Goal: Task Accomplishment & Management: Complete application form

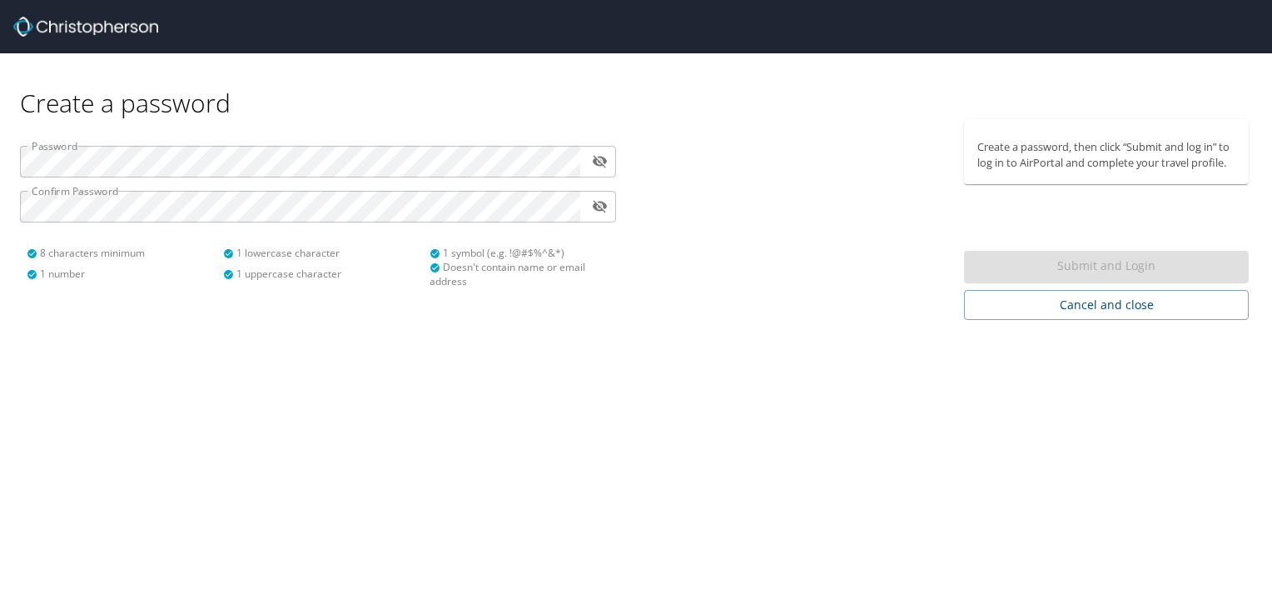
click at [1123, 266] on div "Submit and Login" at bounding box center [1106, 267] width 285 height 32
click at [1104, 266] on div "Submit and Login" at bounding box center [1106, 267] width 285 height 32
click at [1103, 266] on div "Submit and Login" at bounding box center [1106, 267] width 285 height 32
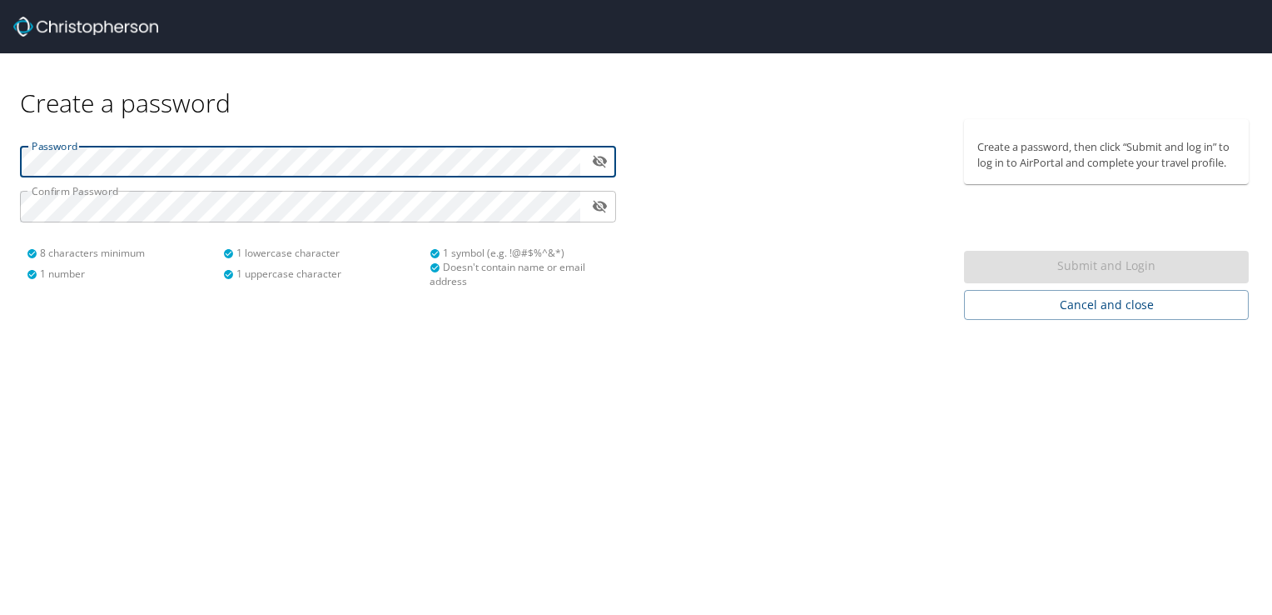
click at [1008, 269] on div "Submit and Login" at bounding box center [1106, 267] width 285 height 32
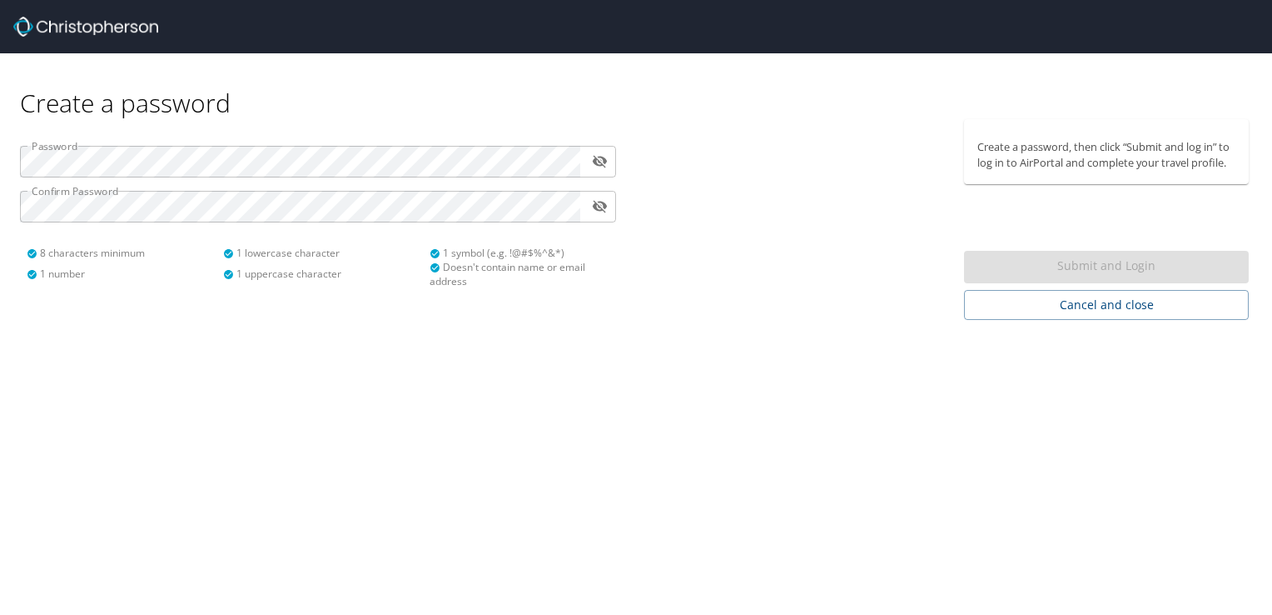
click at [1008, 270] on div "Submit and Login" at bounding box center [1106, 267] width 285 height 32
click at [605, 208] on icon "toggle password visibility" at bounding box center [599, 207] width 15 height 12
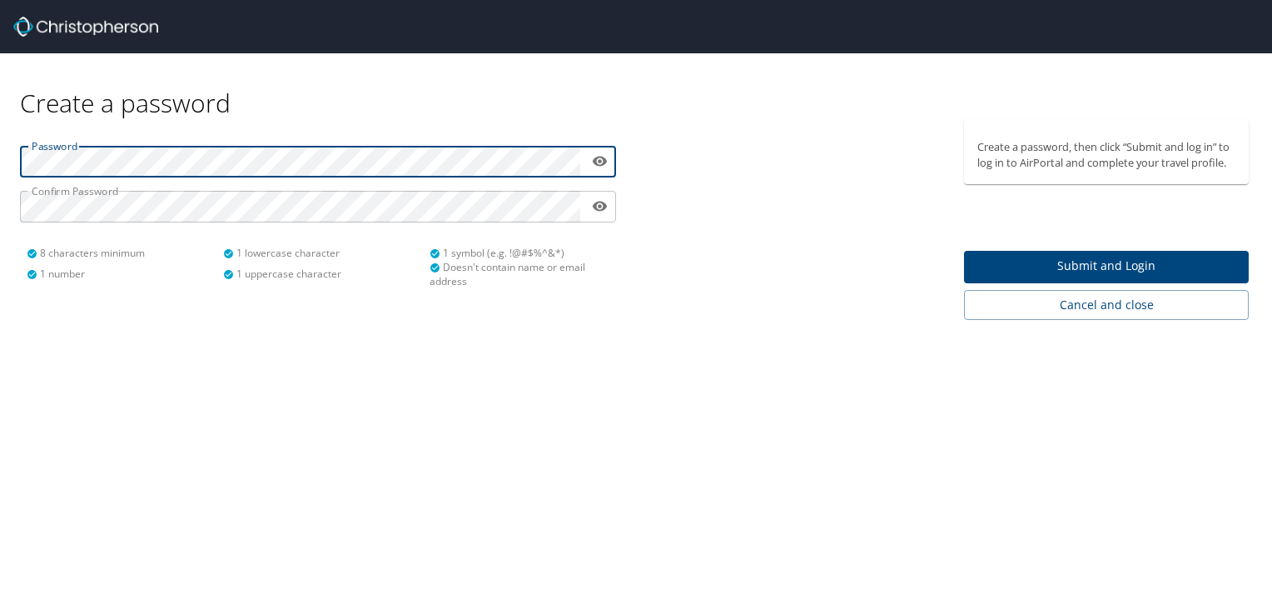
click at [1053, 265] on span "Submit and Login" at bounding box center [1107, 266] width 258 height 21
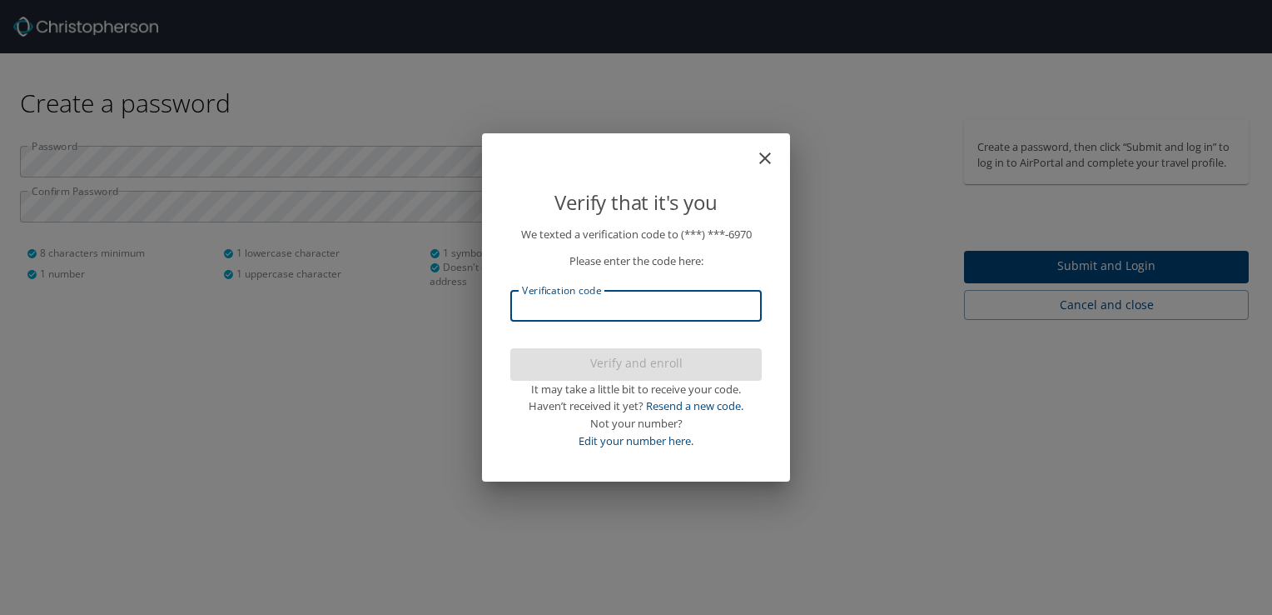
click at [564, 298] on input "Verification code" at bounding box center [636, 306] width 252 height 32
click at [553, 305] on input "Verification code" at bounding box center [636, 306] width 252 height 32
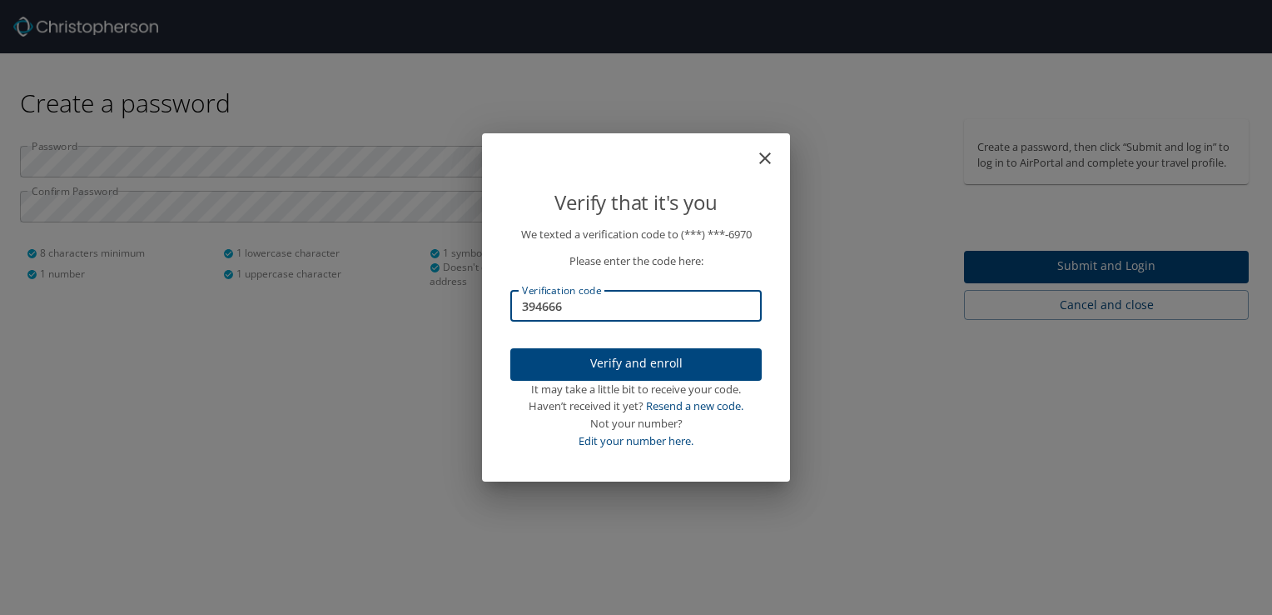
type input "394666"
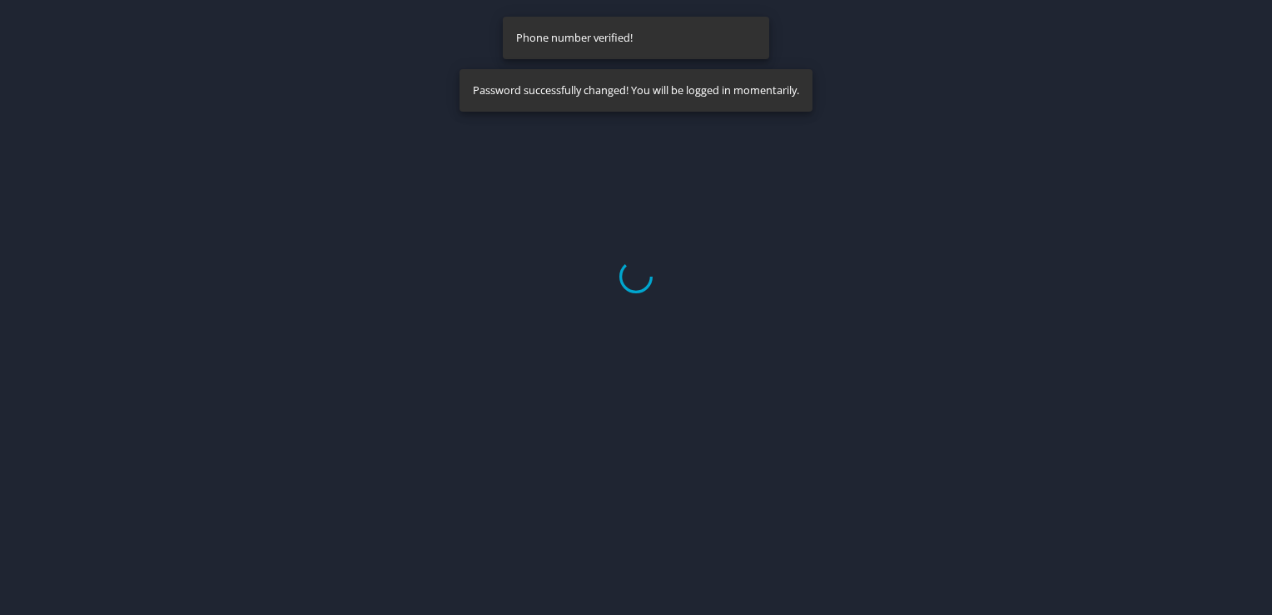
select select "US"
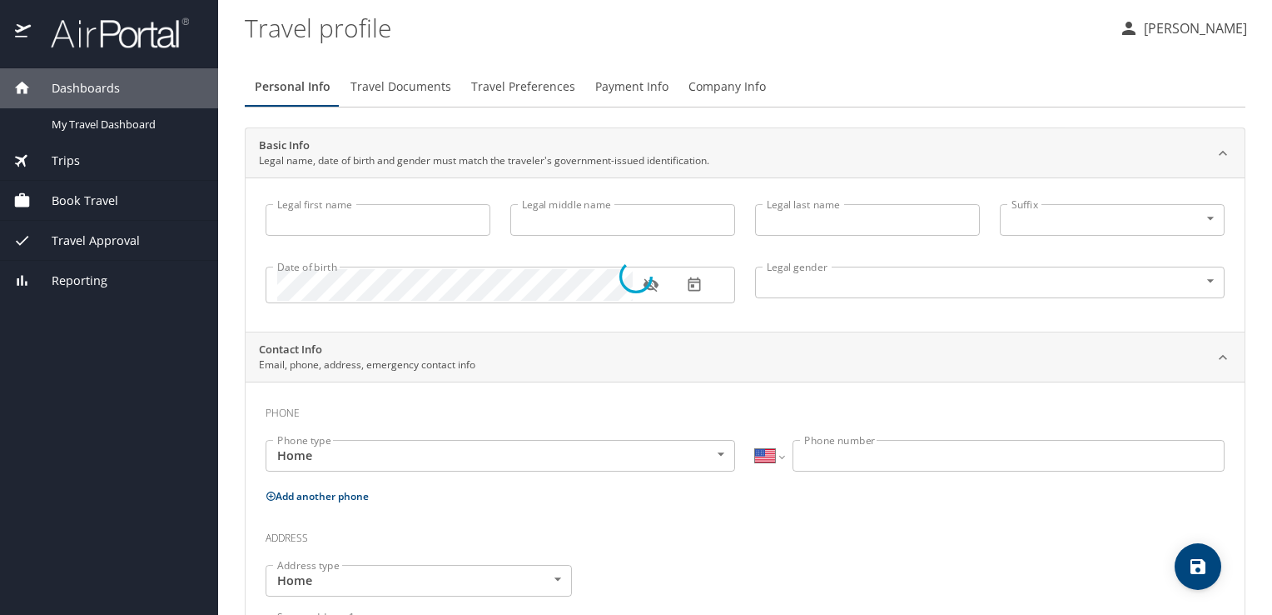
type input "Richard"
type input "Thomson"
type input "Barker"
type input "Male"
select select "US"
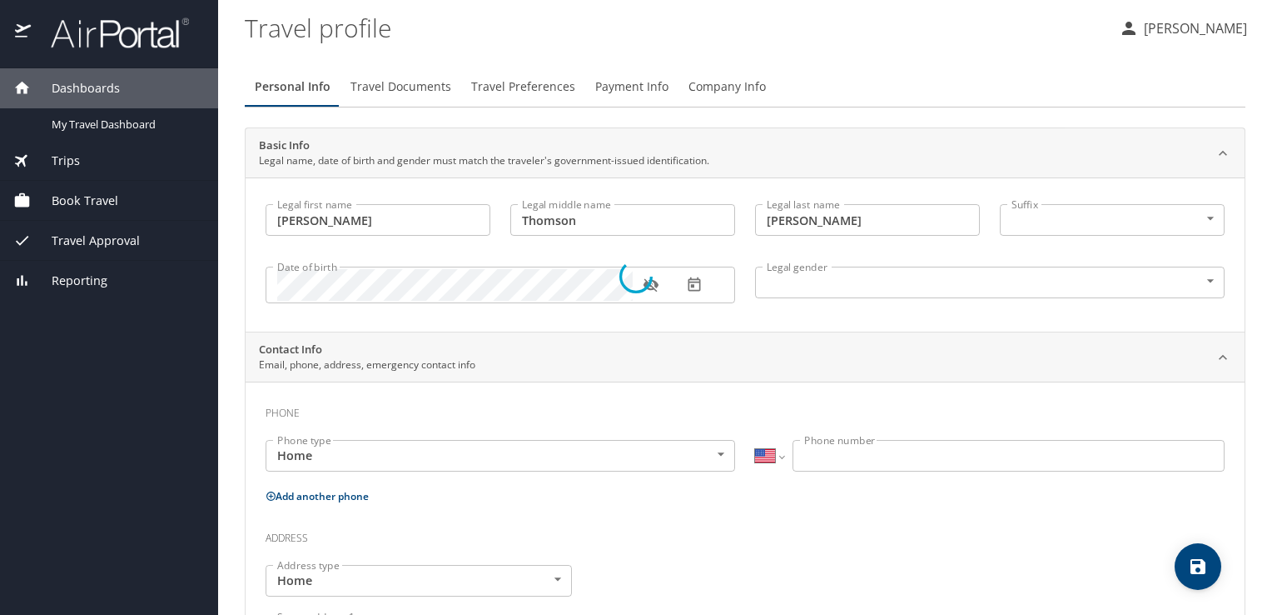
select select "US"
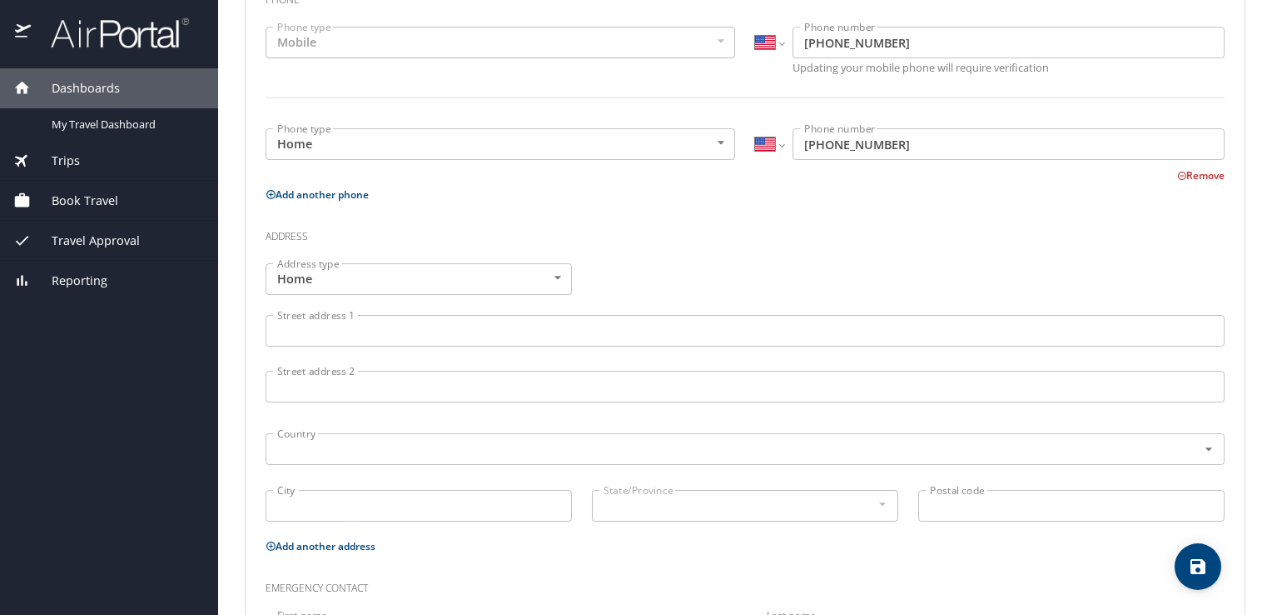
scroll to position [416, 0]
click at [346, 315] on input "Street address 1" at bounding box center [745, 327] width 959 height 32
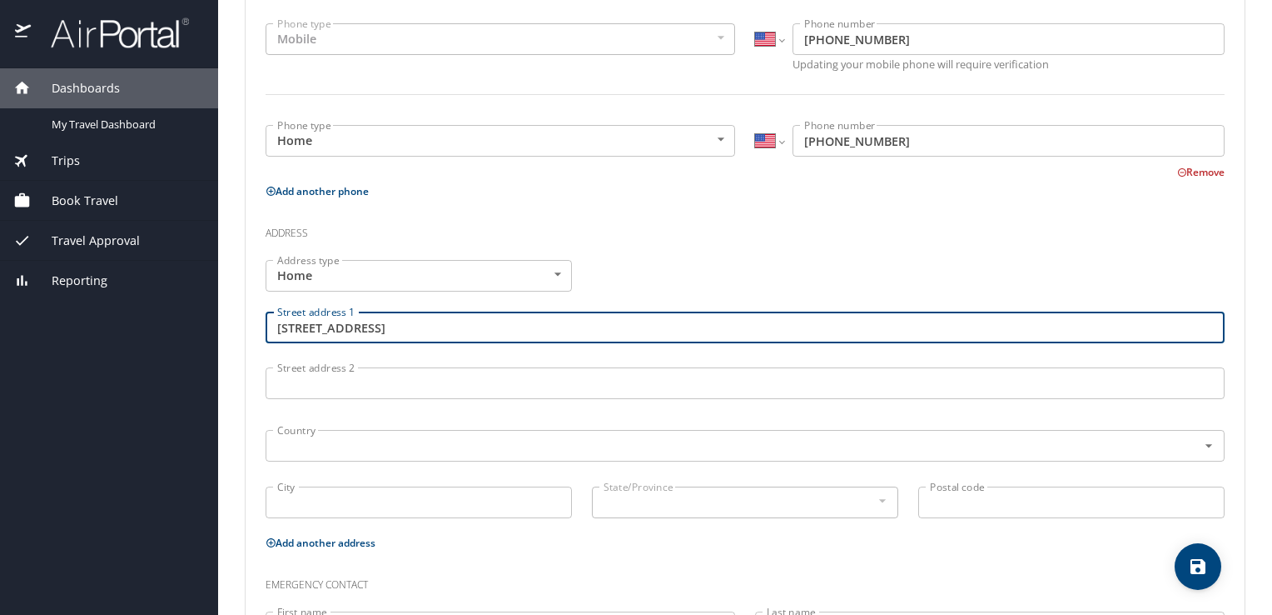
type input "1320 Wind River Cir SE"
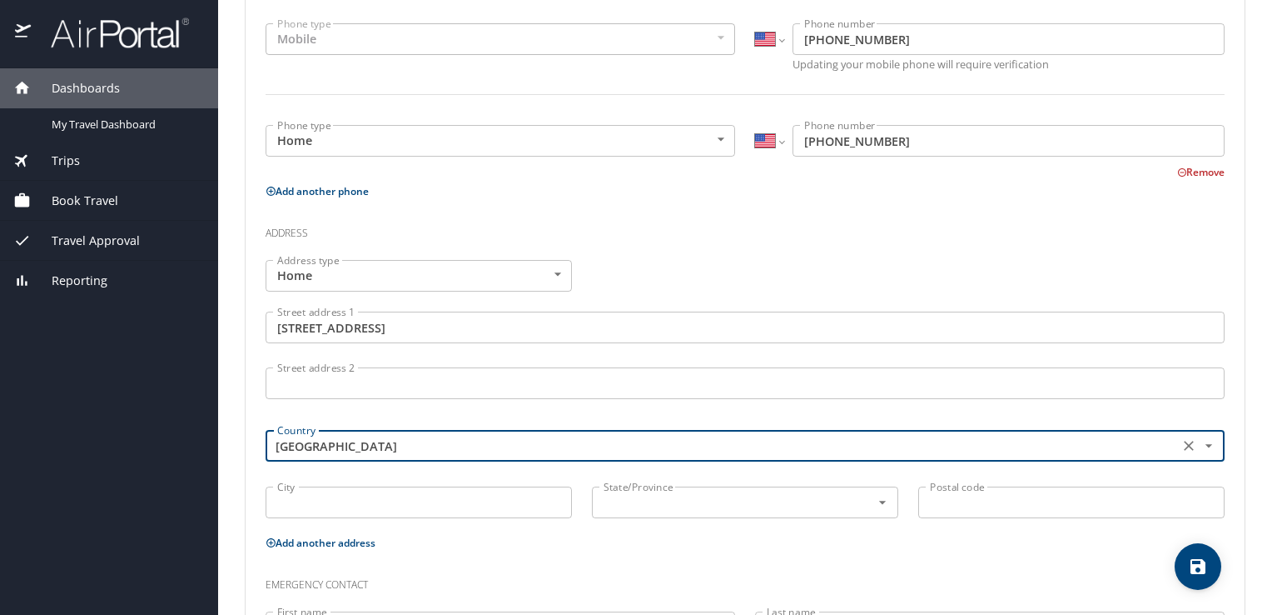
type input "United States of America"
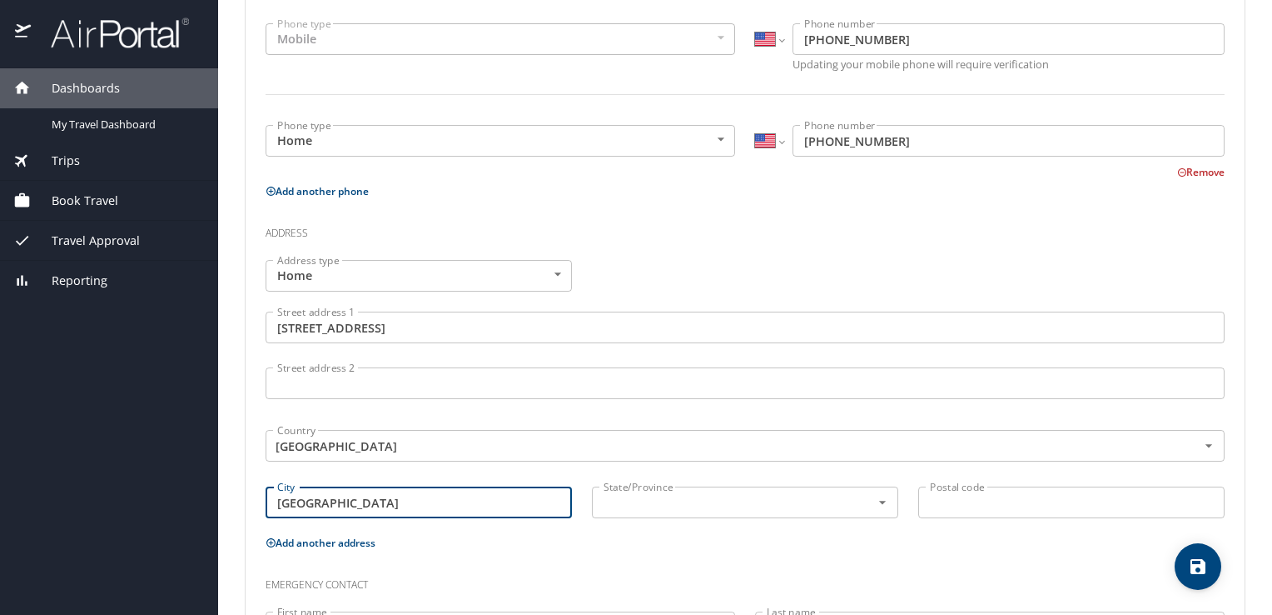
type input "Huntsville"
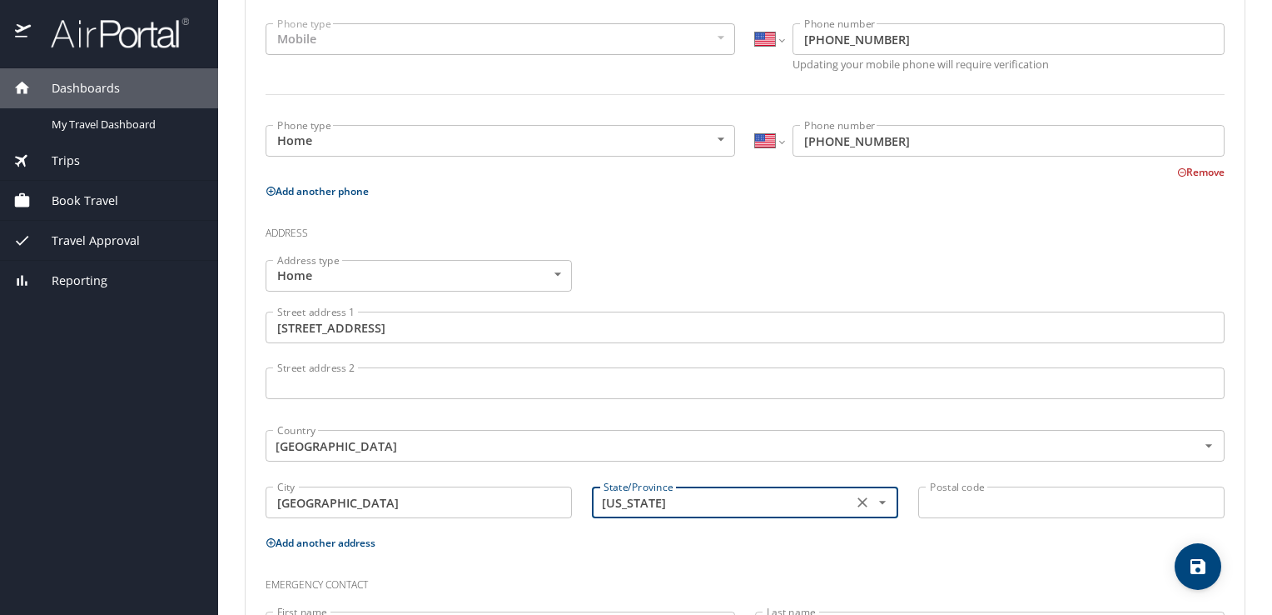
type input "Alabama"
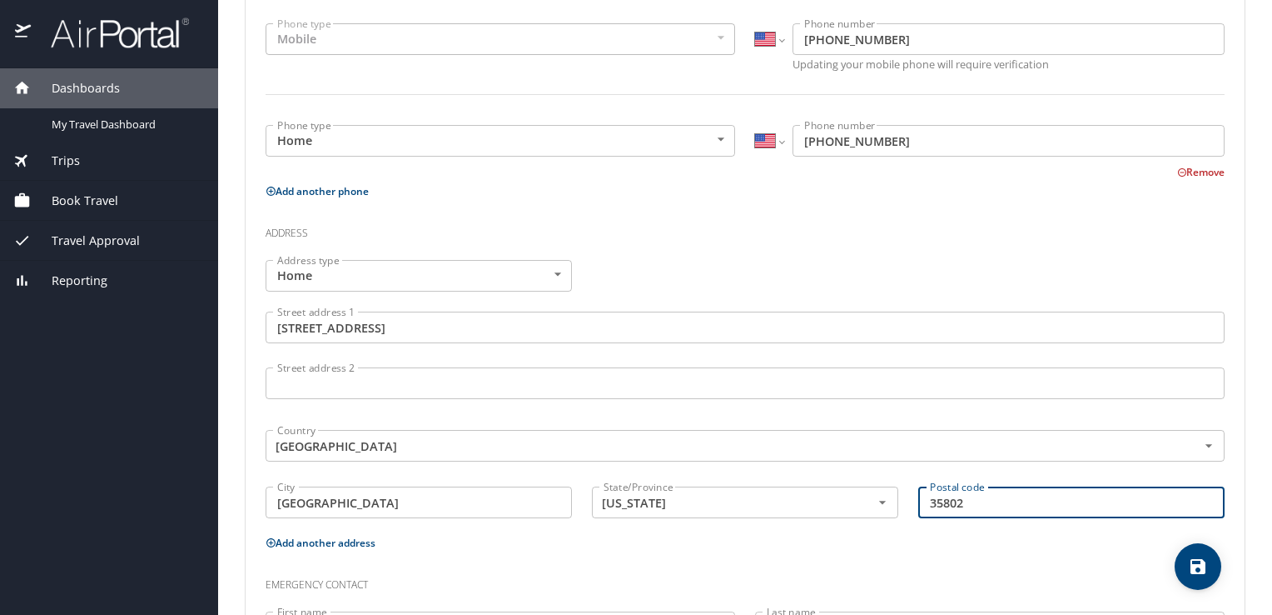
type input "35802"
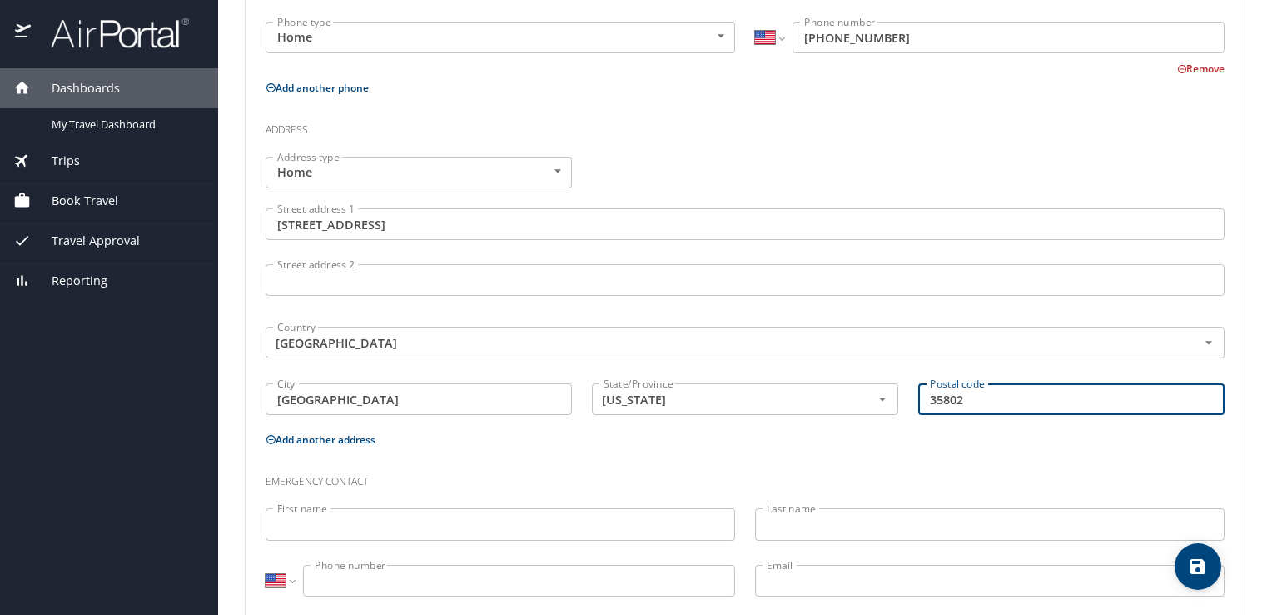
scroll to position [553, 0]
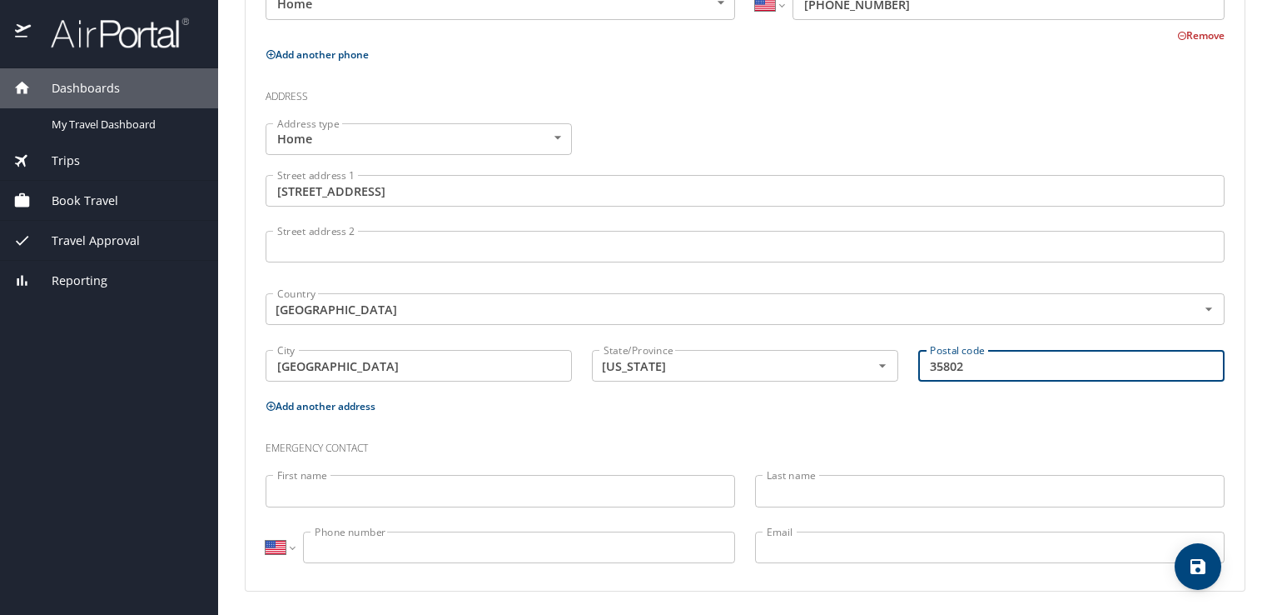
click at [386, 491] on input "First name" at bounding box center [501, 491] width 470 height 32
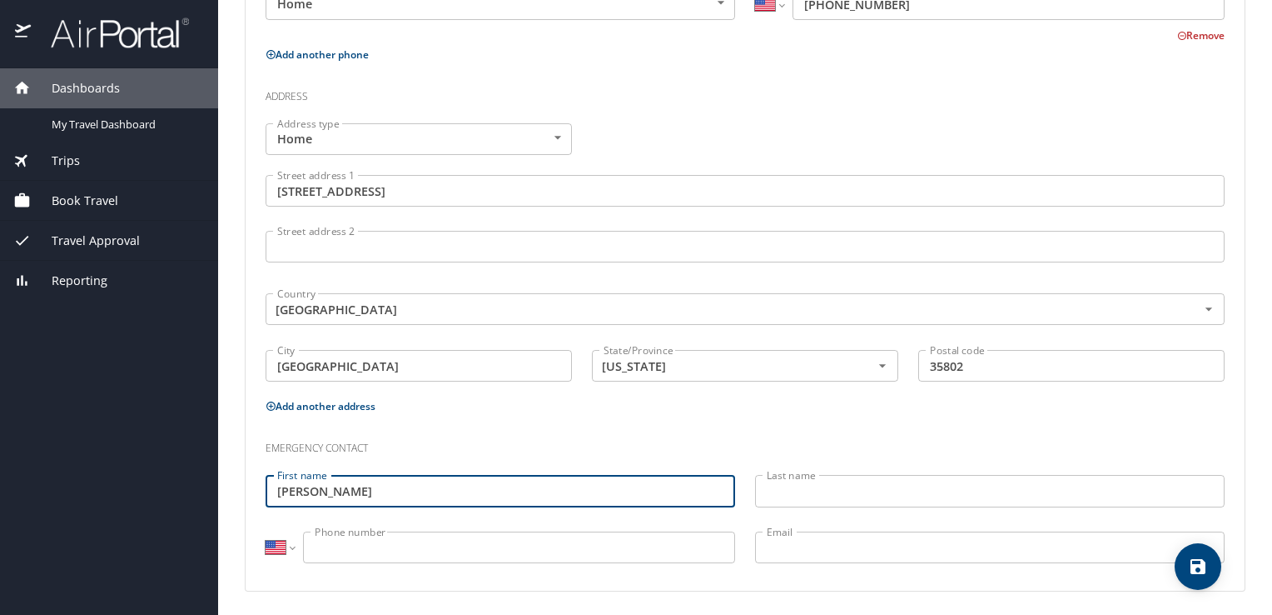
type input "Sarah"
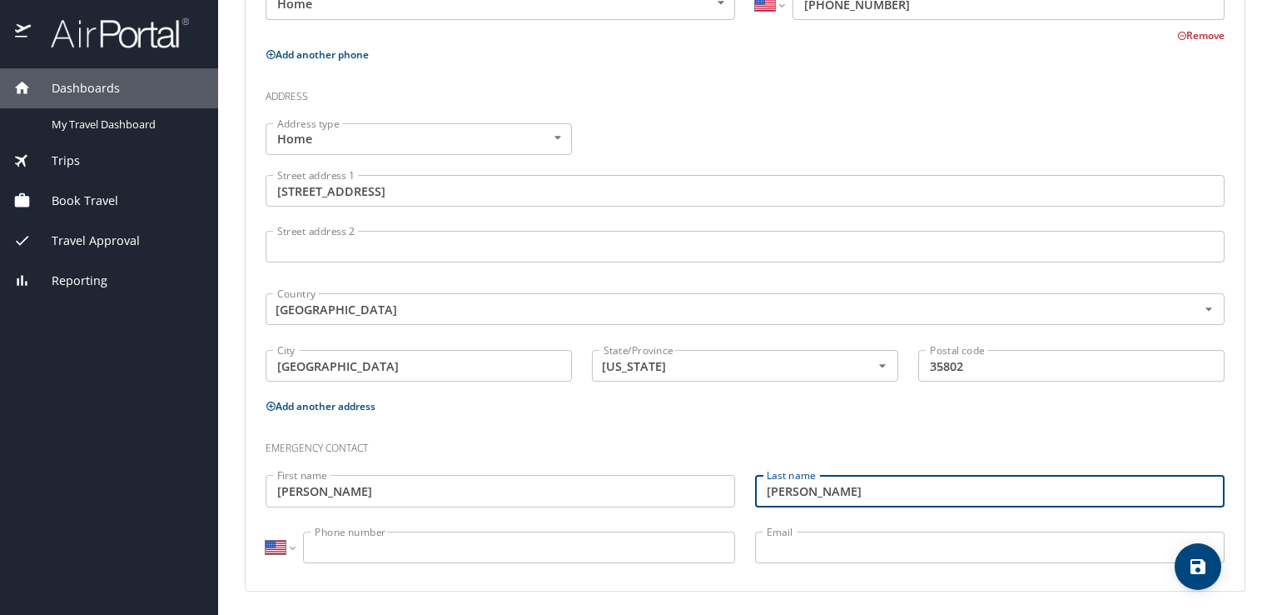
type input "Barker"
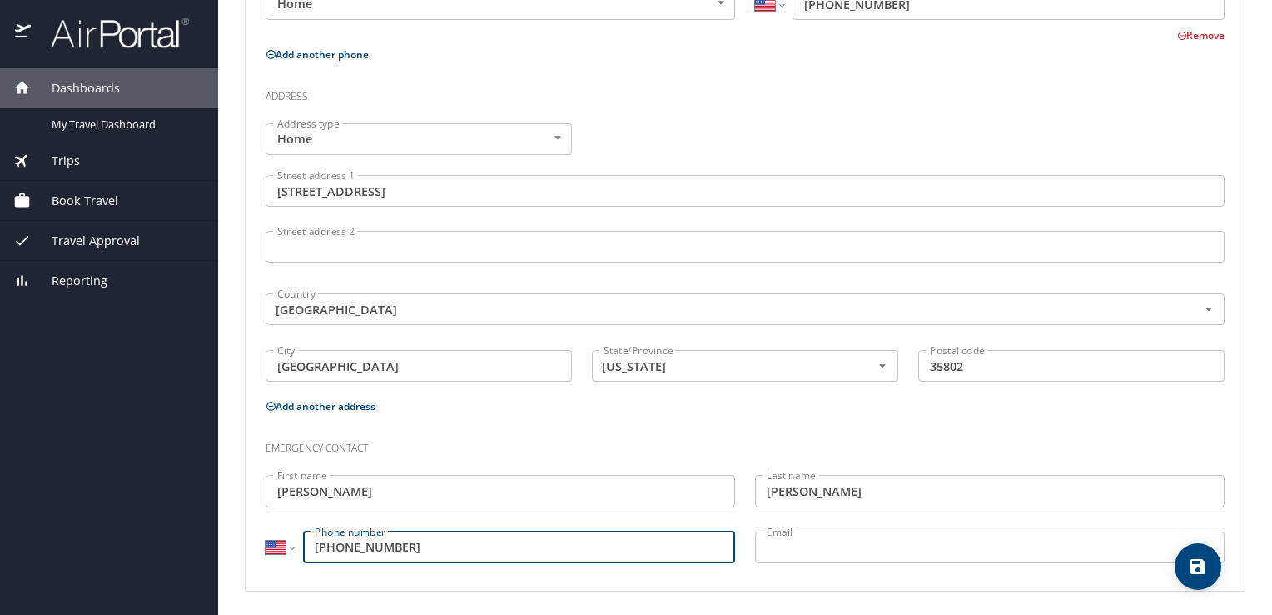
type input "(850) 384-7052"
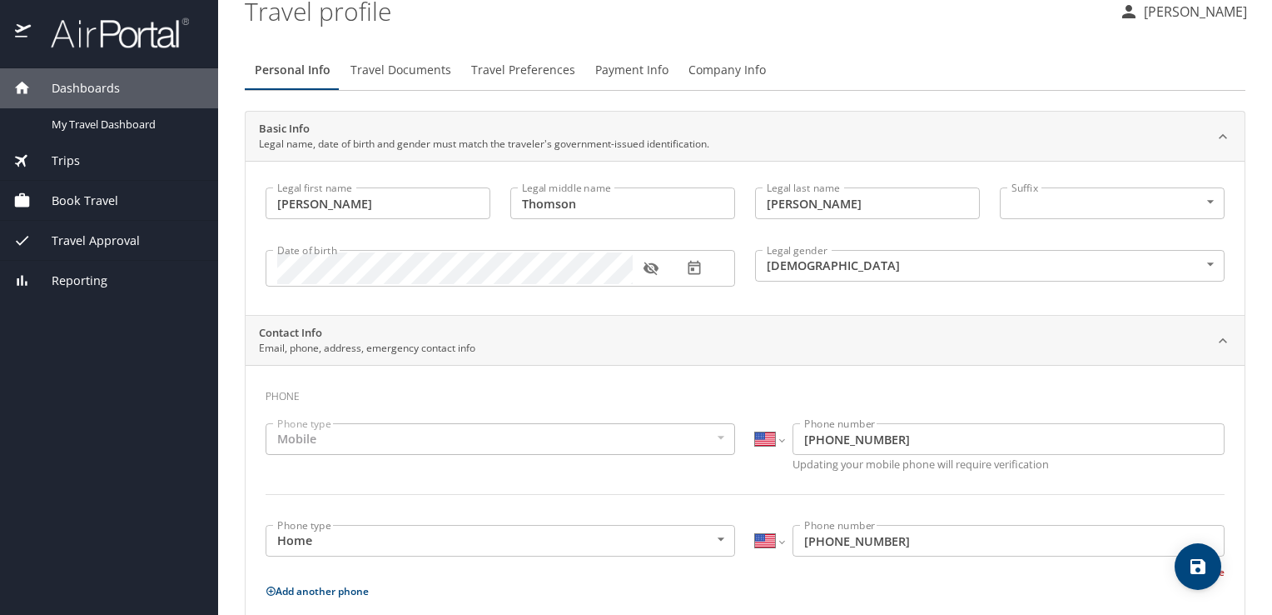
scroll to position [0, 0]
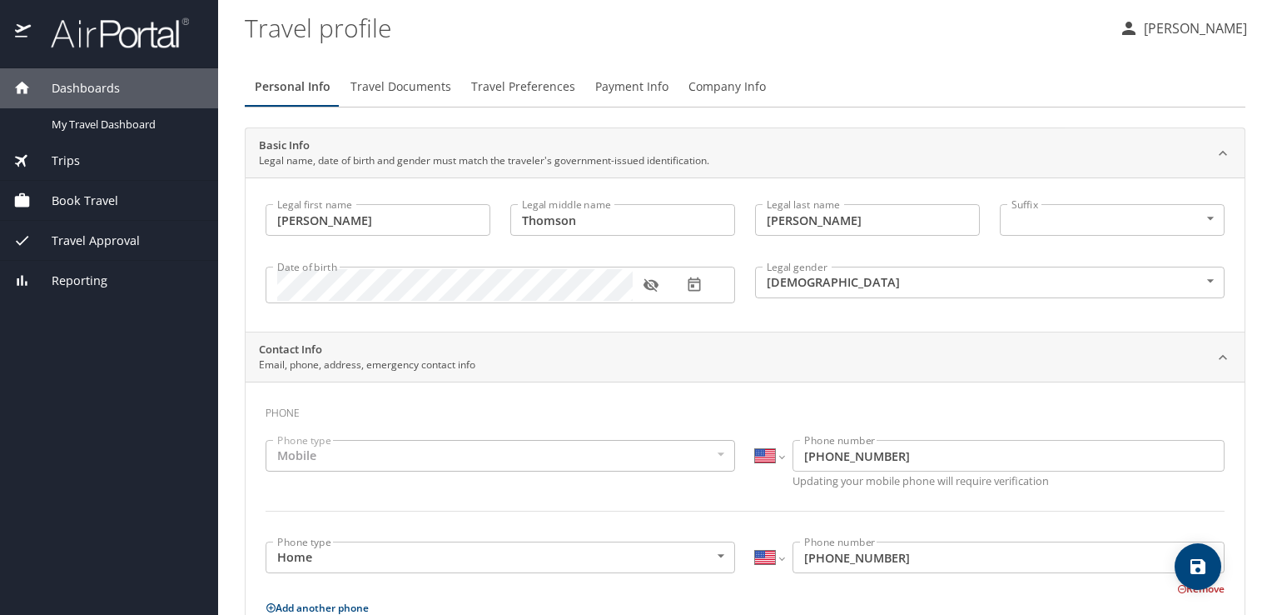
type input "sarah.j.barker81@gmail.com"
click at [390, 83] on span "Travel Documents" at bounding box center [401, 87] width 101 height 21
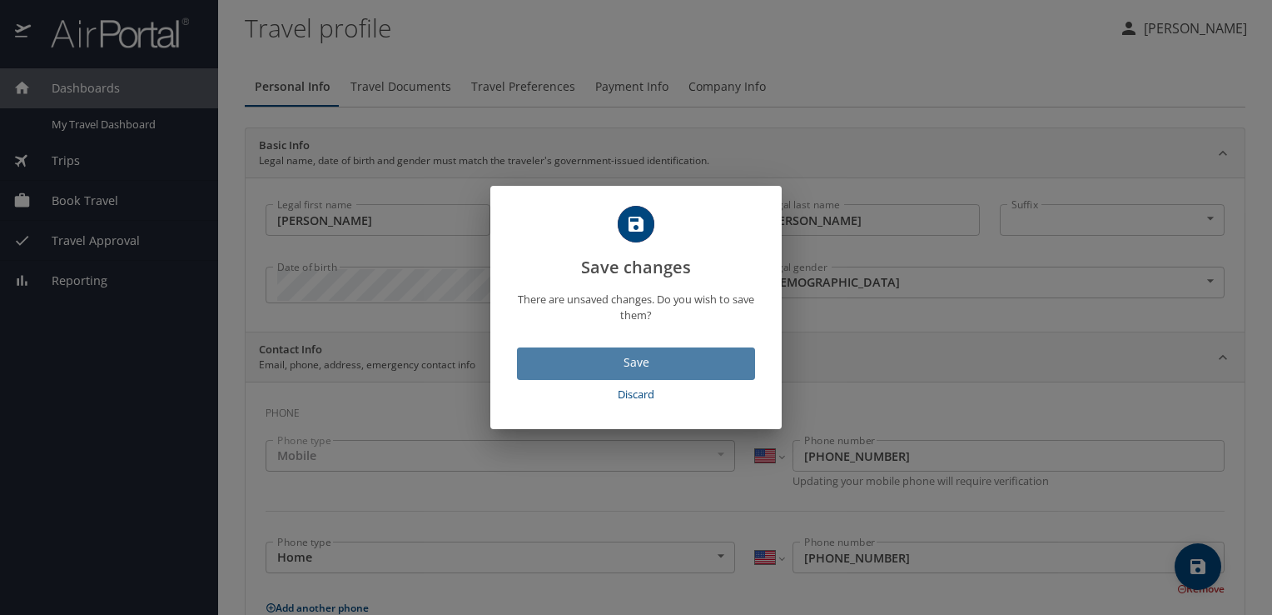
click at [616, 368] on span "Save" at bounding box center [636, 362] width 212 height 21
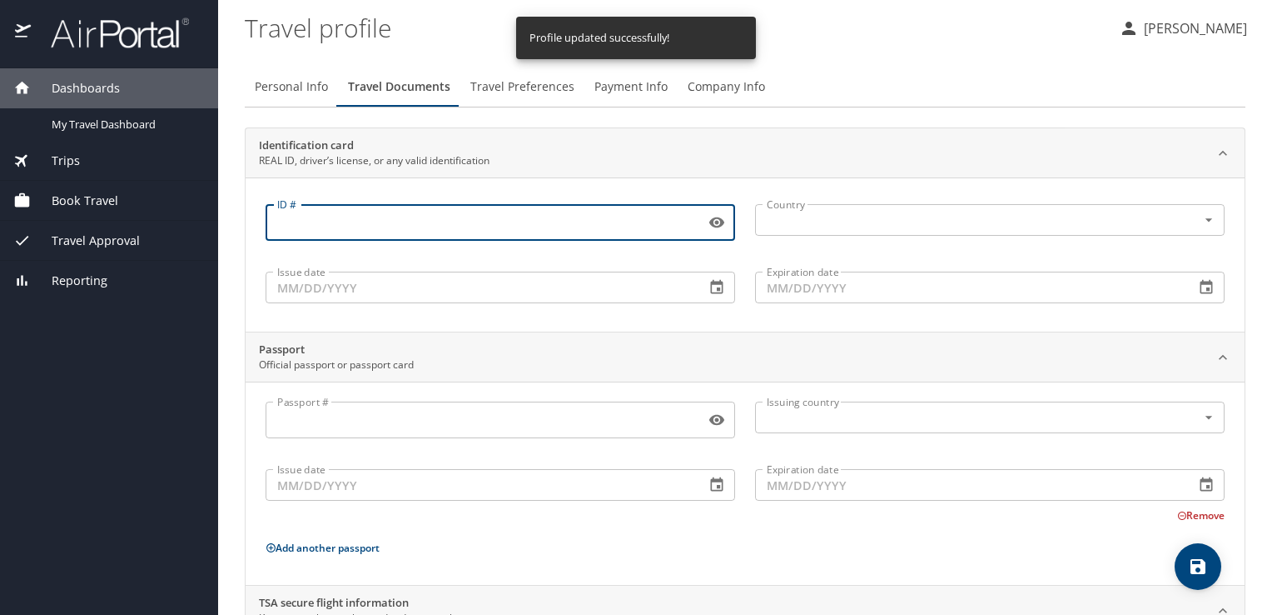
click at [339, 220] on input "ID #" at bounding box center [482, 223] width 433 height 32
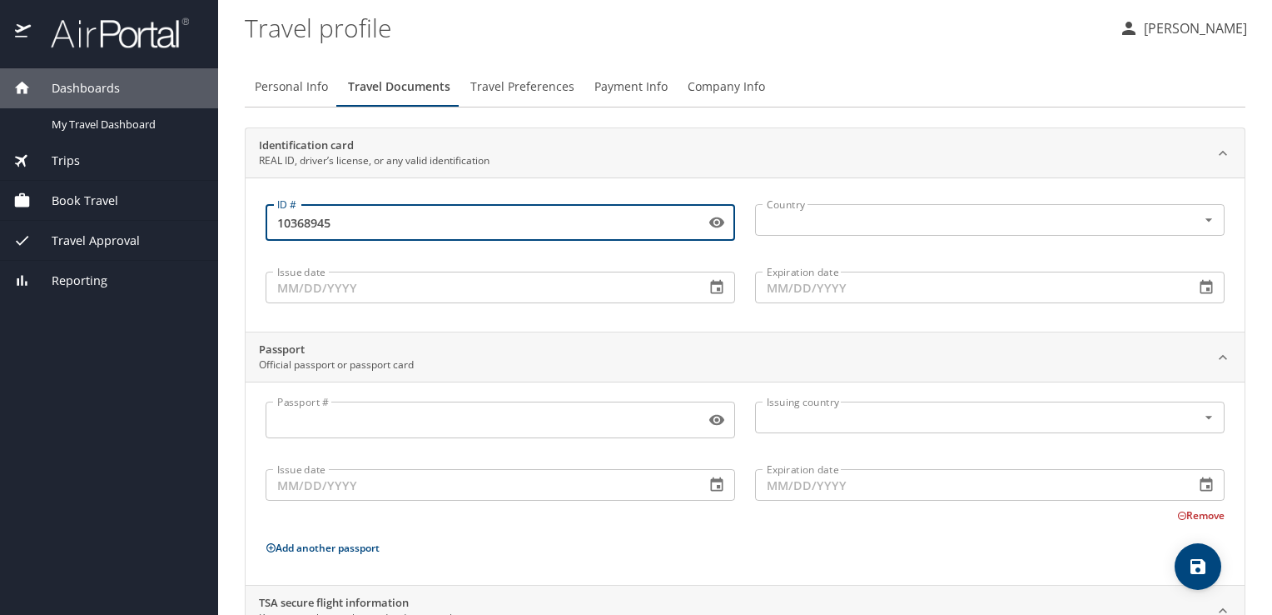
type input "10368945"
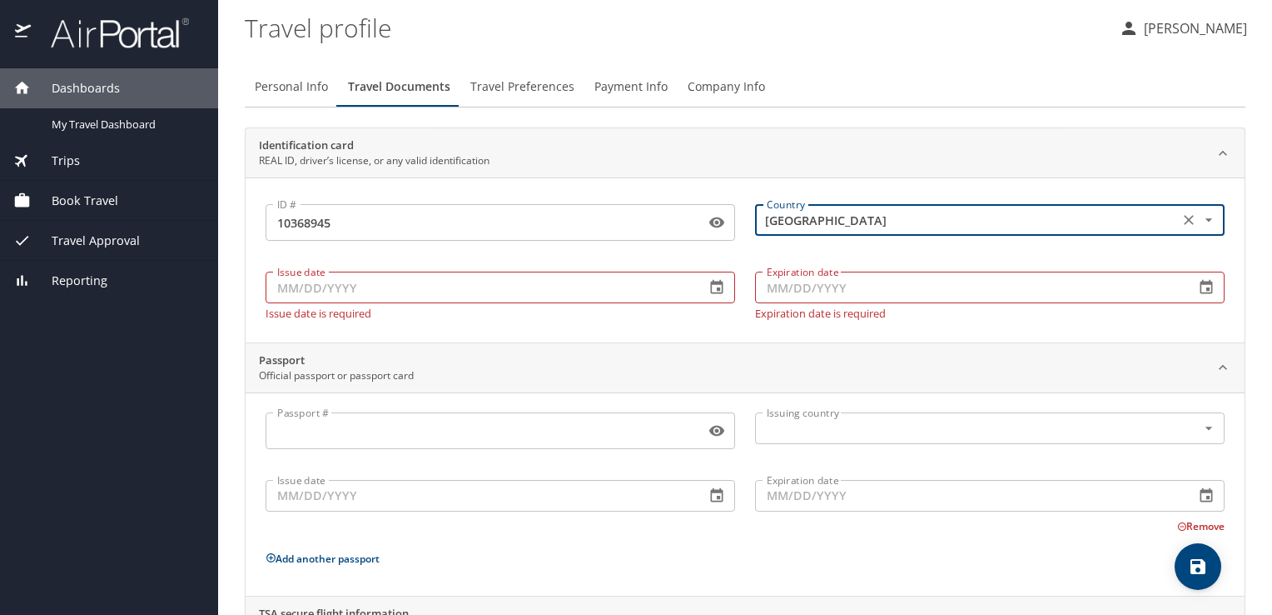
type input "United States of America"
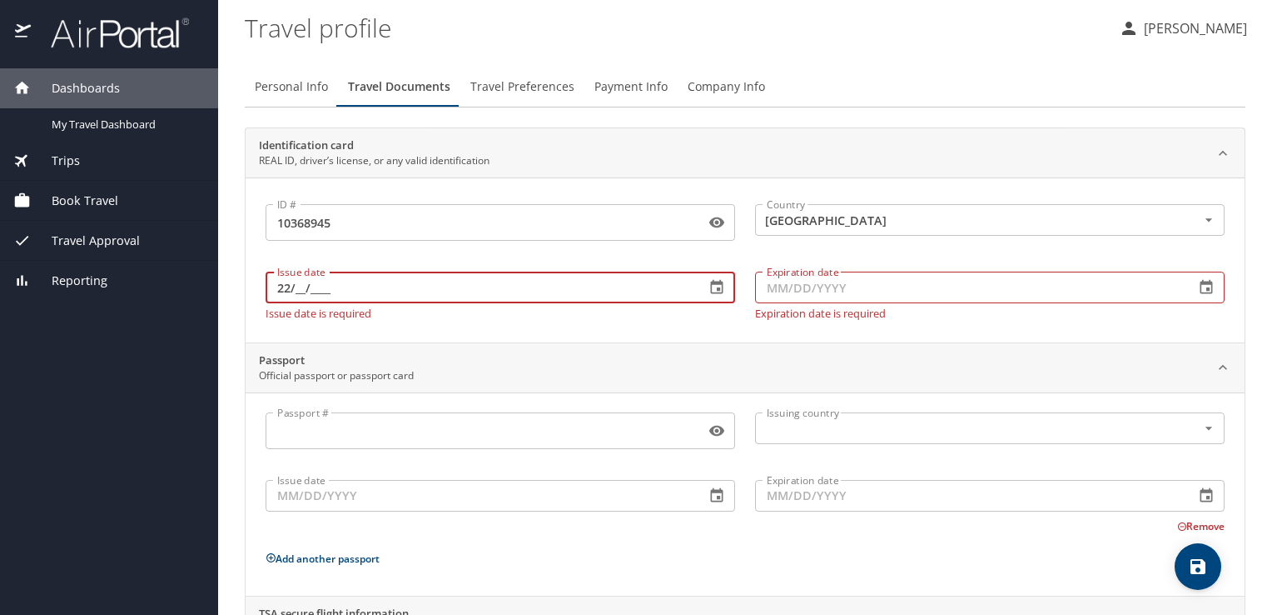
type input "2_/__/____"
type input "02/02/2022"
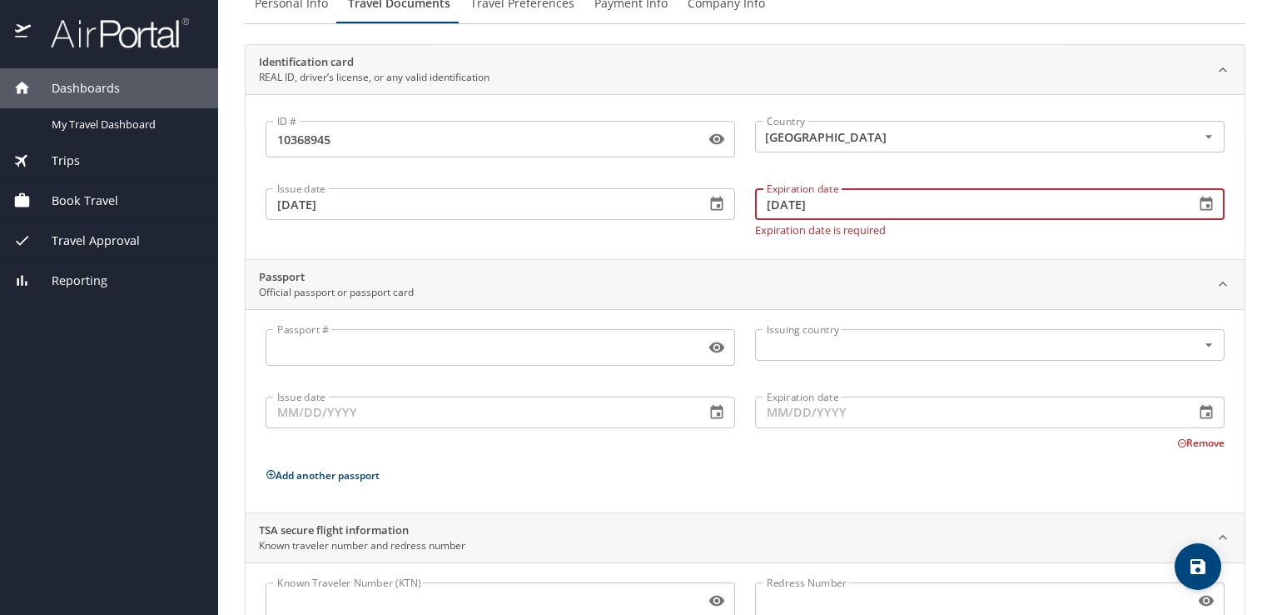
scroll to position [154, 0]
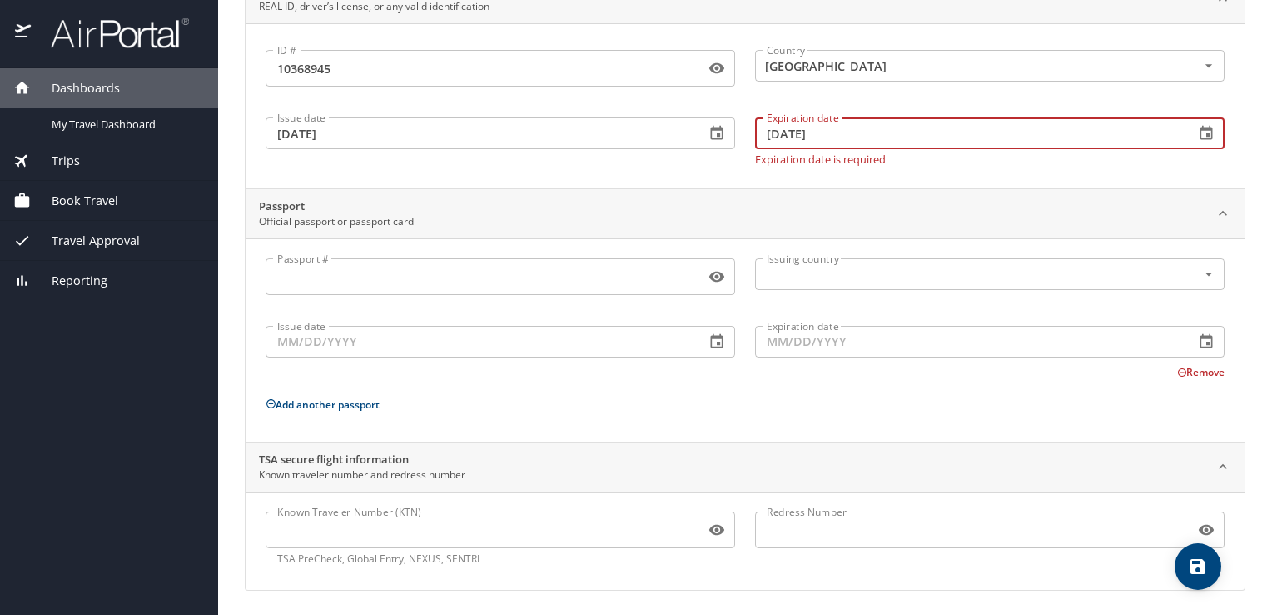
type input "02/02/2026"
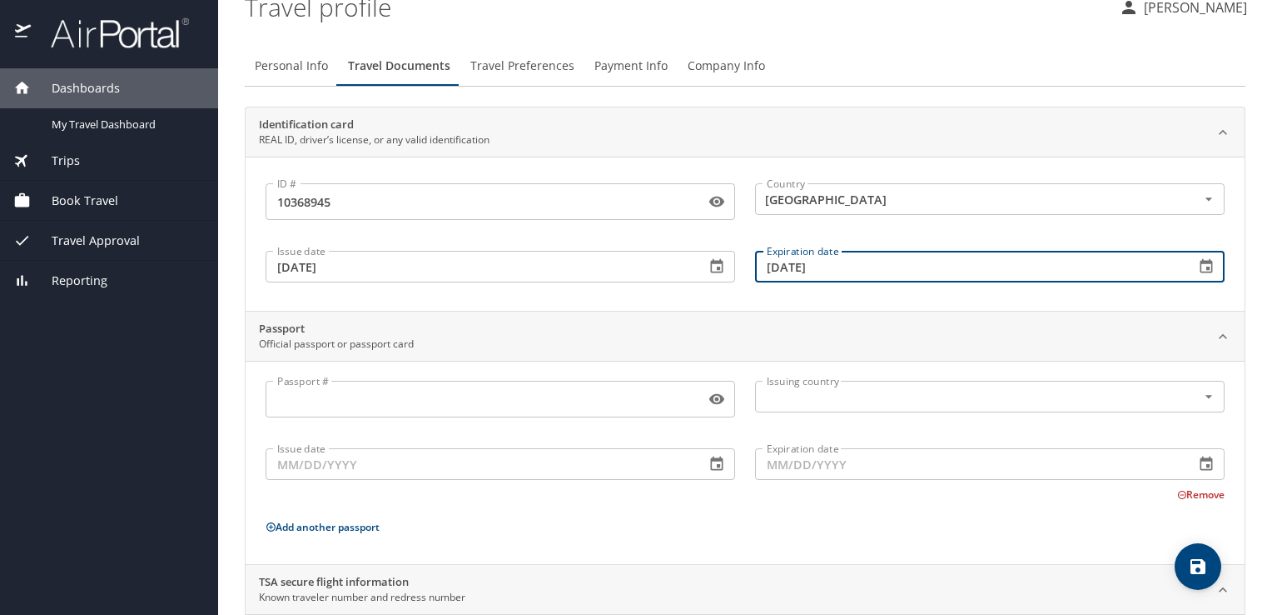
scroll to position [0, 0]
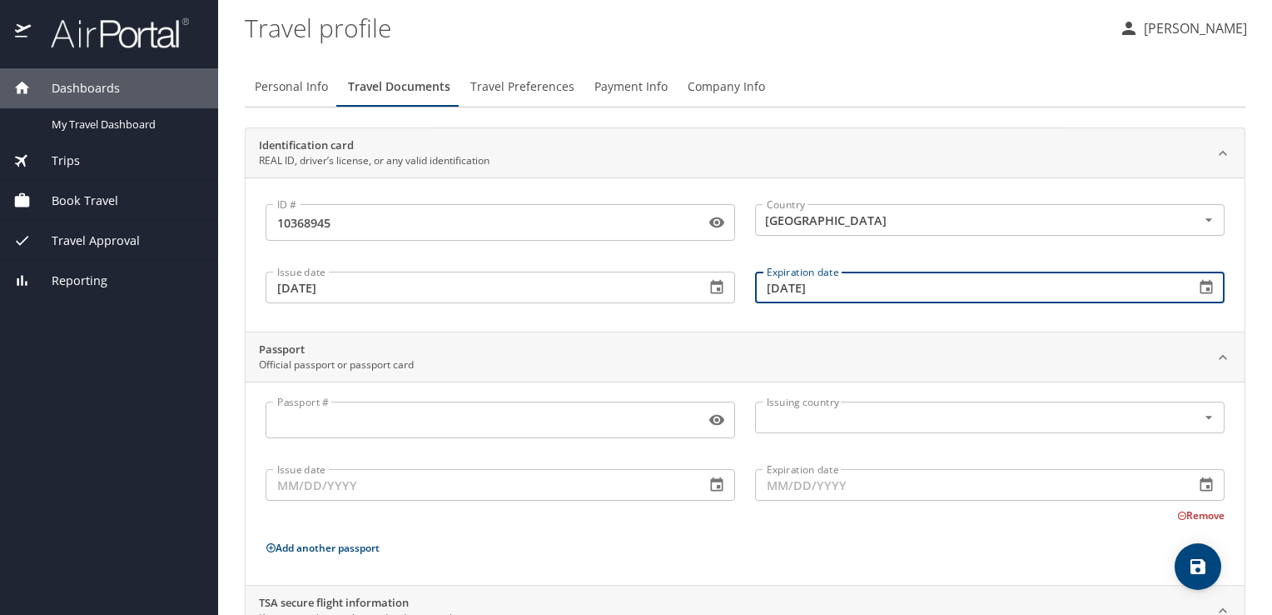
click at [507, 87] on span "Travel Preferences" at bounding box center [523, 87] width 104 height 21
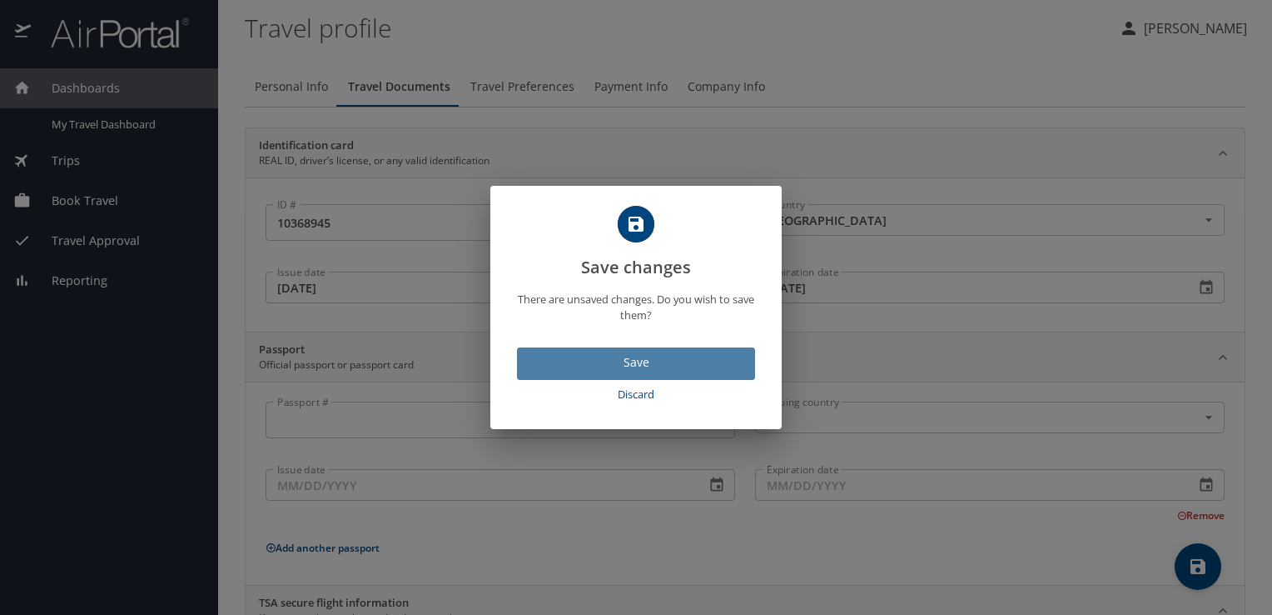
click at [629, 368] on span "Save" at bounding box center [636, 362] width 212 height 21
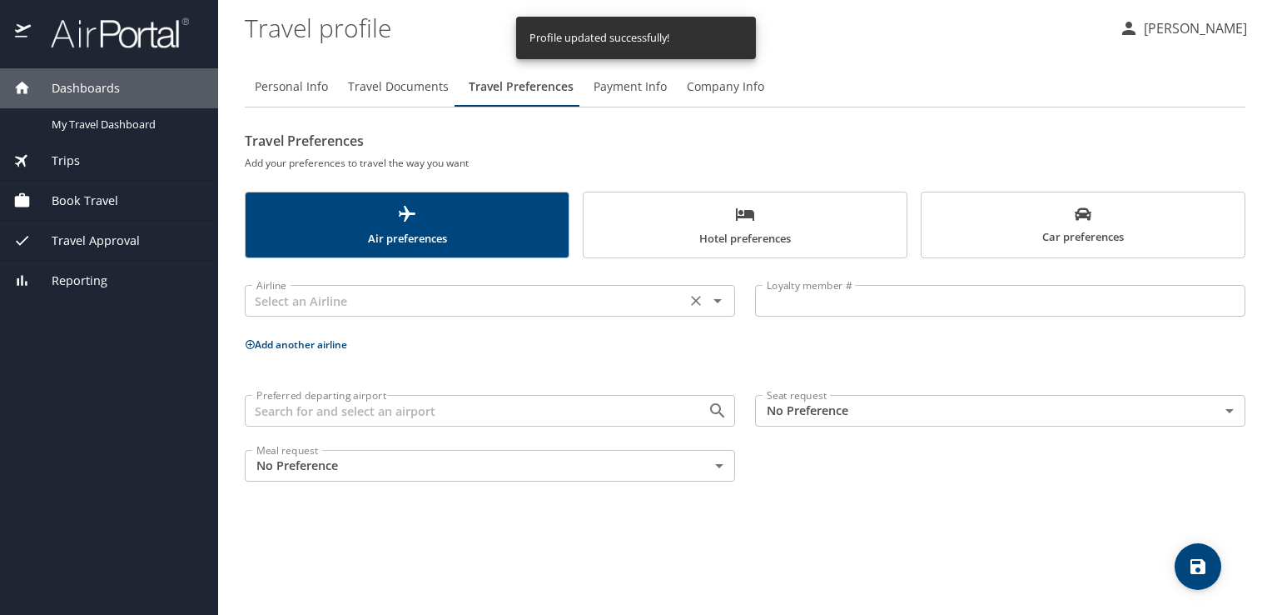
click at [397, 299] on input "text" at bounding box center [465, 301] width 431 height 22
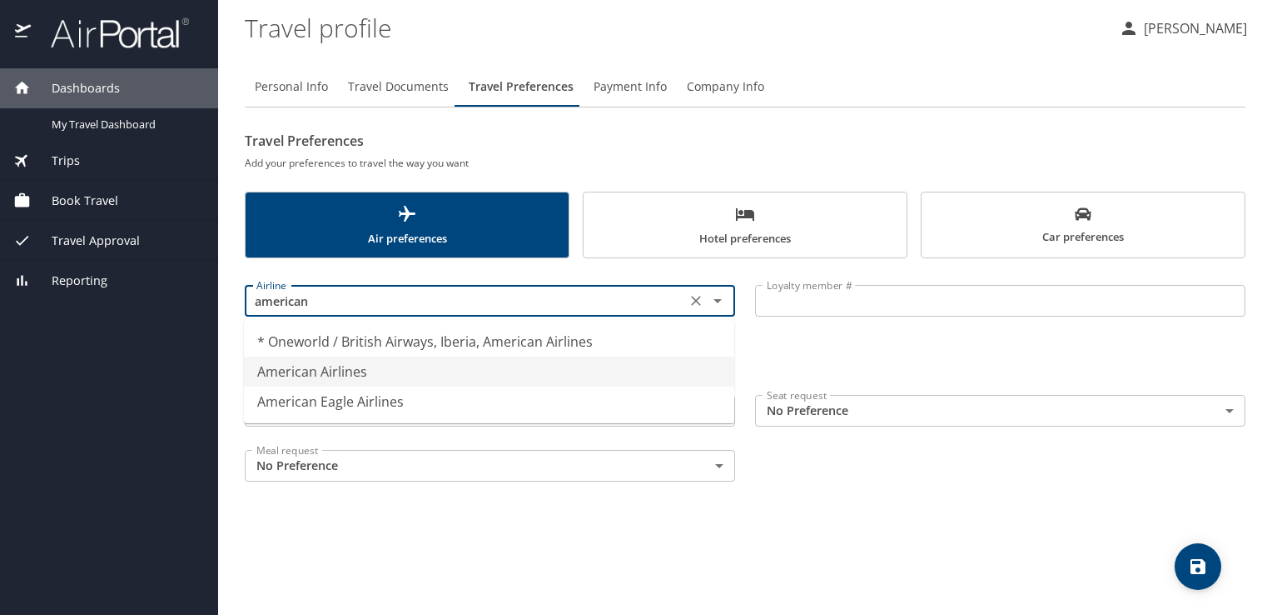
click at [284, 371] on li "American Airlines" at bounding box center [489, 371] width 491 height 30
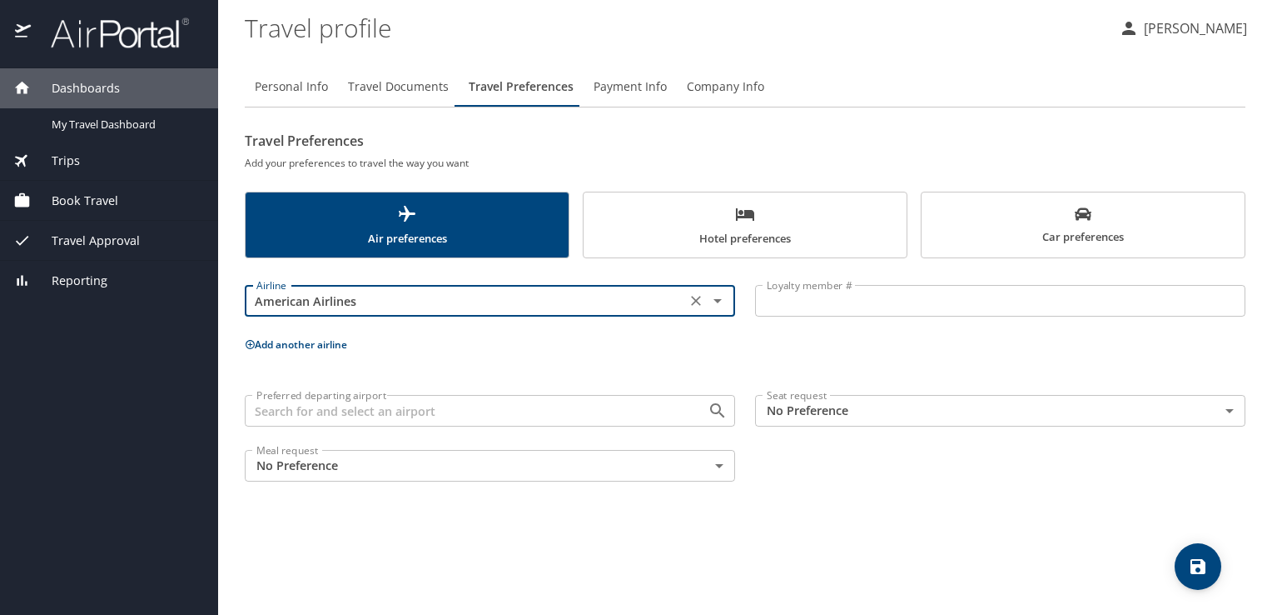
type input "American Airlines"
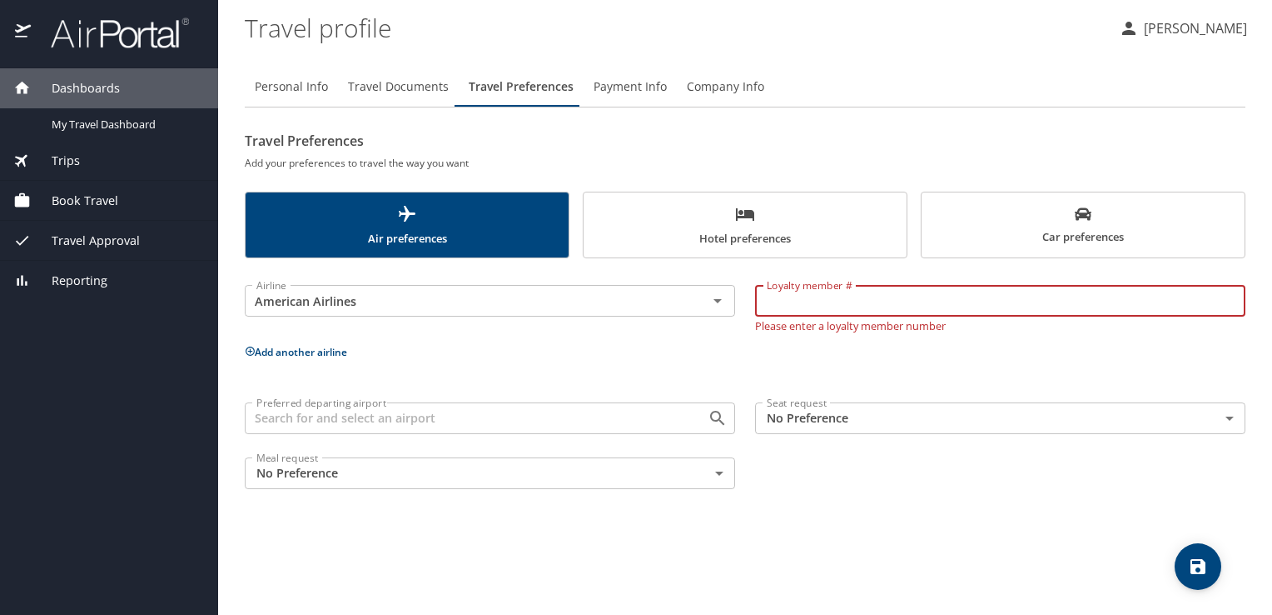
click at [896, 301] on input "Loyalty member #" at bounding box center [1000, 301] width 491 height 32
type input "14wdb90"
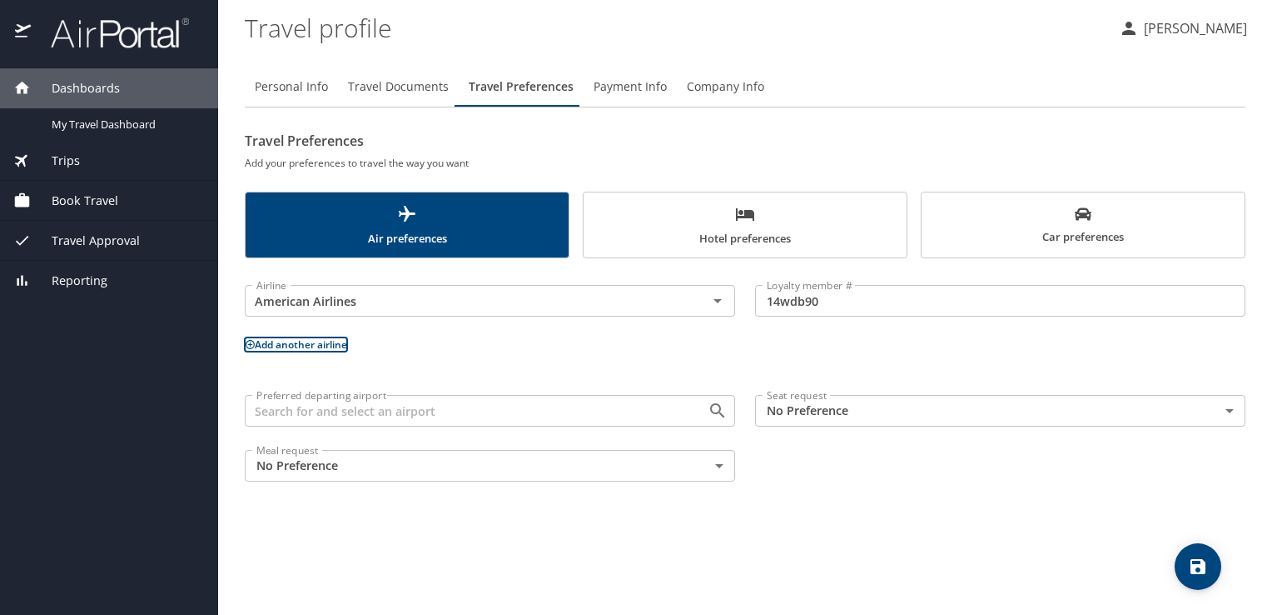
click at [503, 403] on input "Preferred departing airport" at bounding box center [465, 411] width 431 height 22
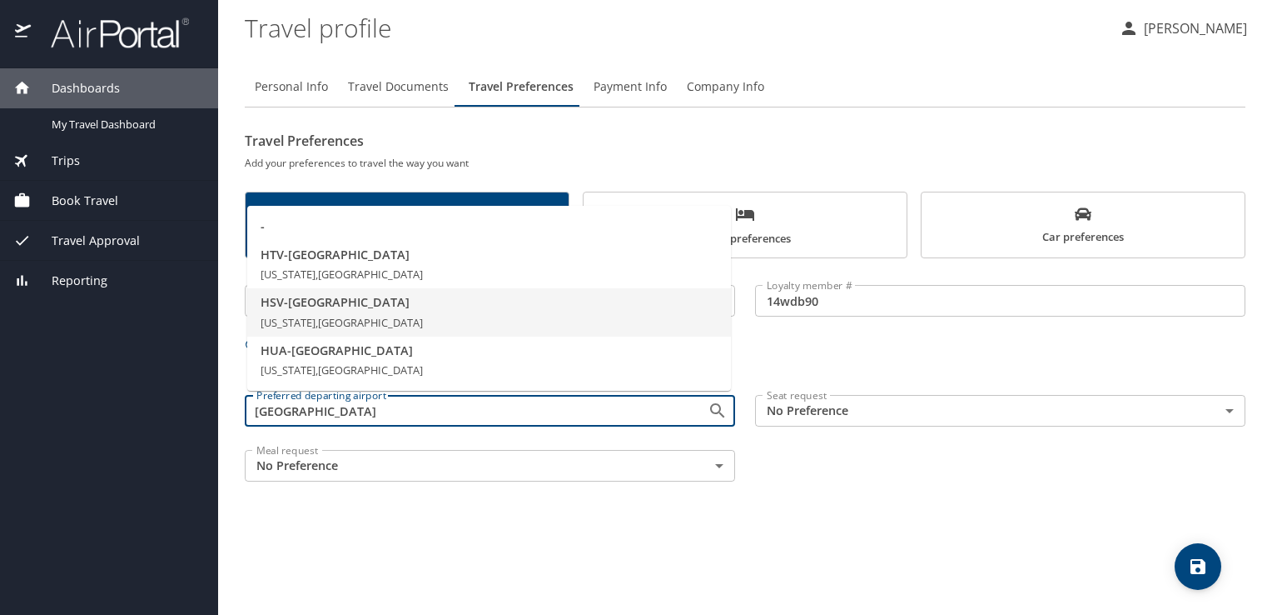
click at [278, 311] on span "HSV - Huntsville" at bounding box center [489, 302] width 457 height 18
type input "HSV - Huntsville"
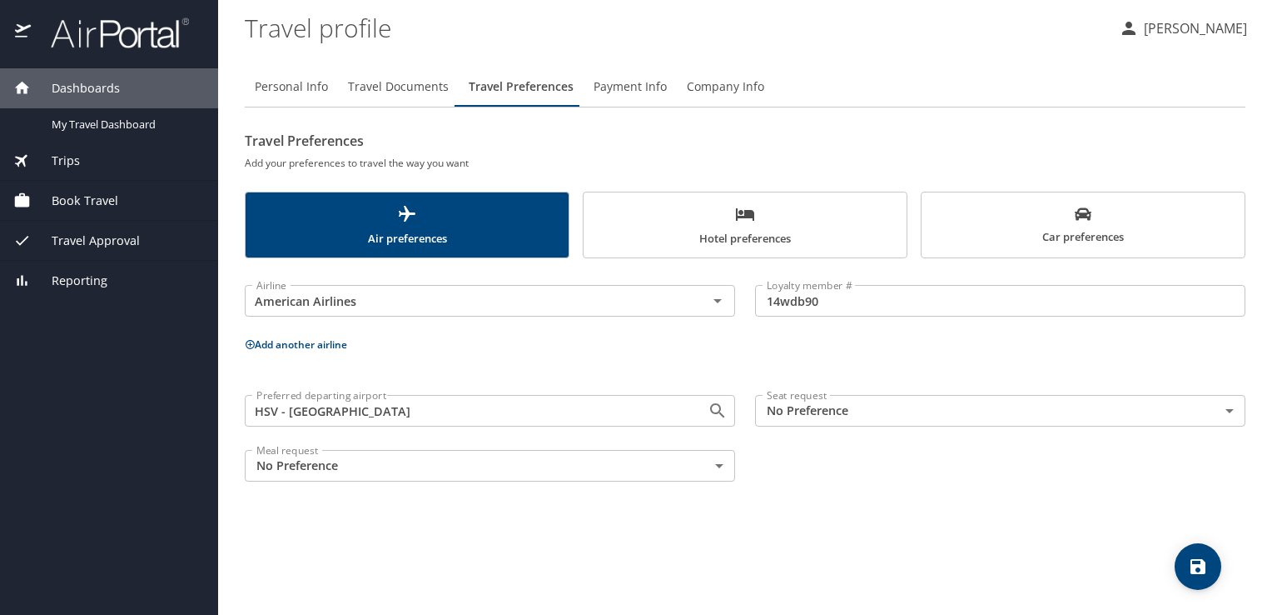
click at [804, 396] on body "Dashboards My Travel Dashboard Trips Current / Future Trips Past Trips Trips Mi…" at bounding box center [636, 307] width 1272 height 615
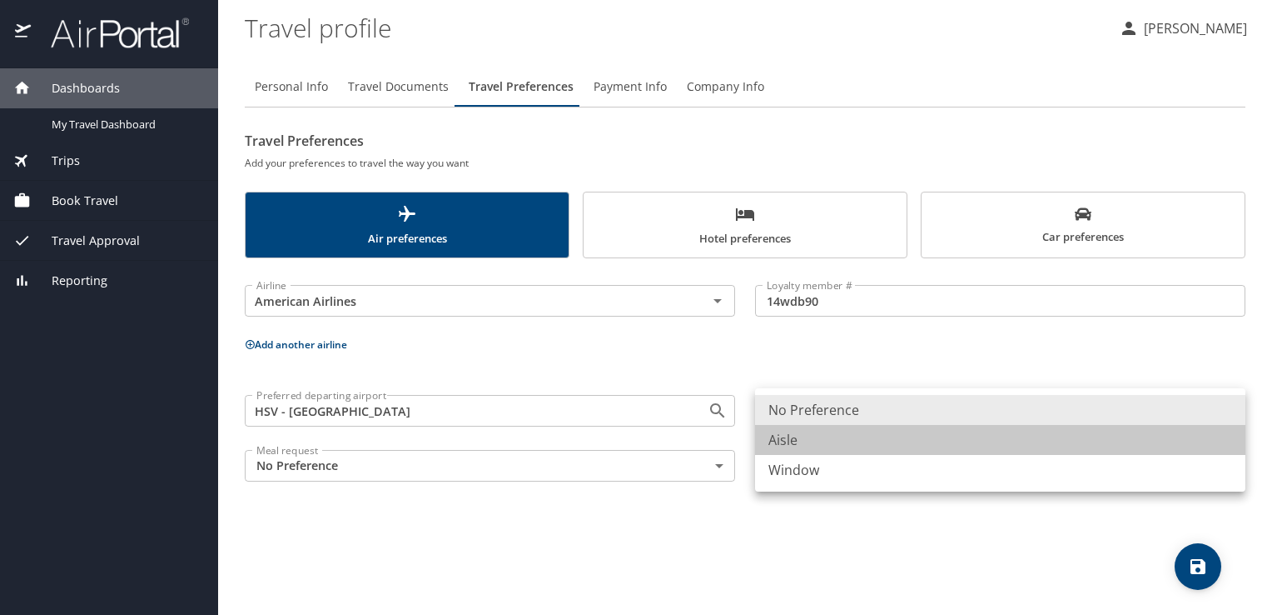
click at [791, 446] on li "Aisle" at bounding box center [1000, 440] width 491 height 30
type input "Aisle"
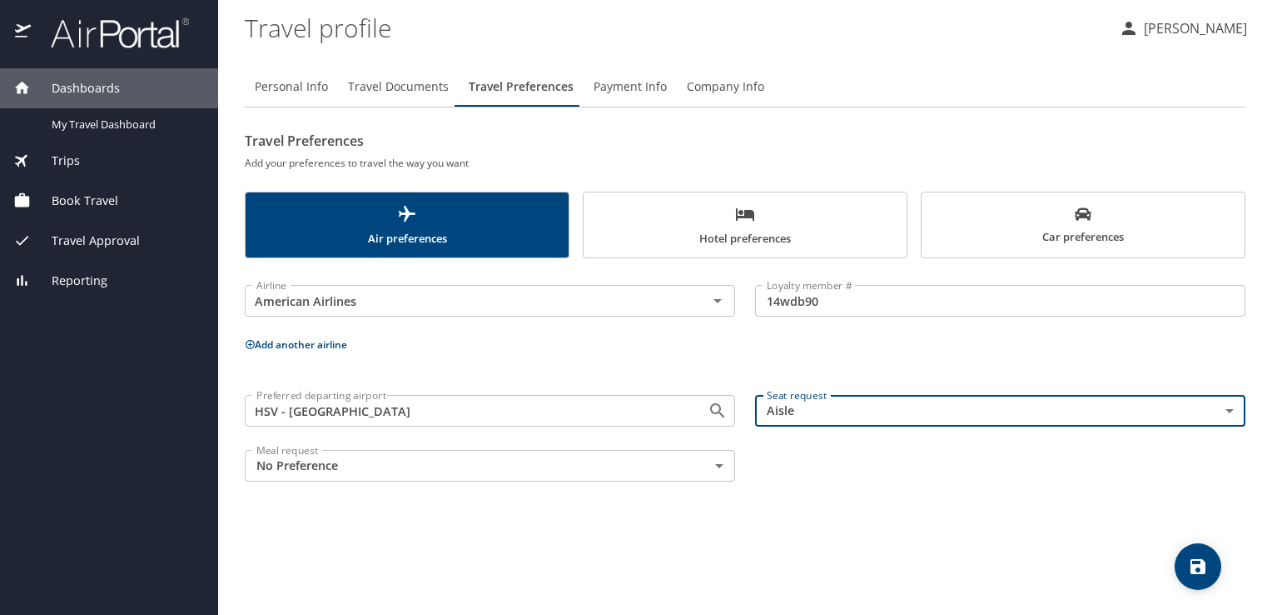
click at [565, 475] on body "Dashboards My Travel Dashboard Trips Current / Future Trips Past Trips Trips Mi…" at bounding box center [636, 307] width 1272 height 615
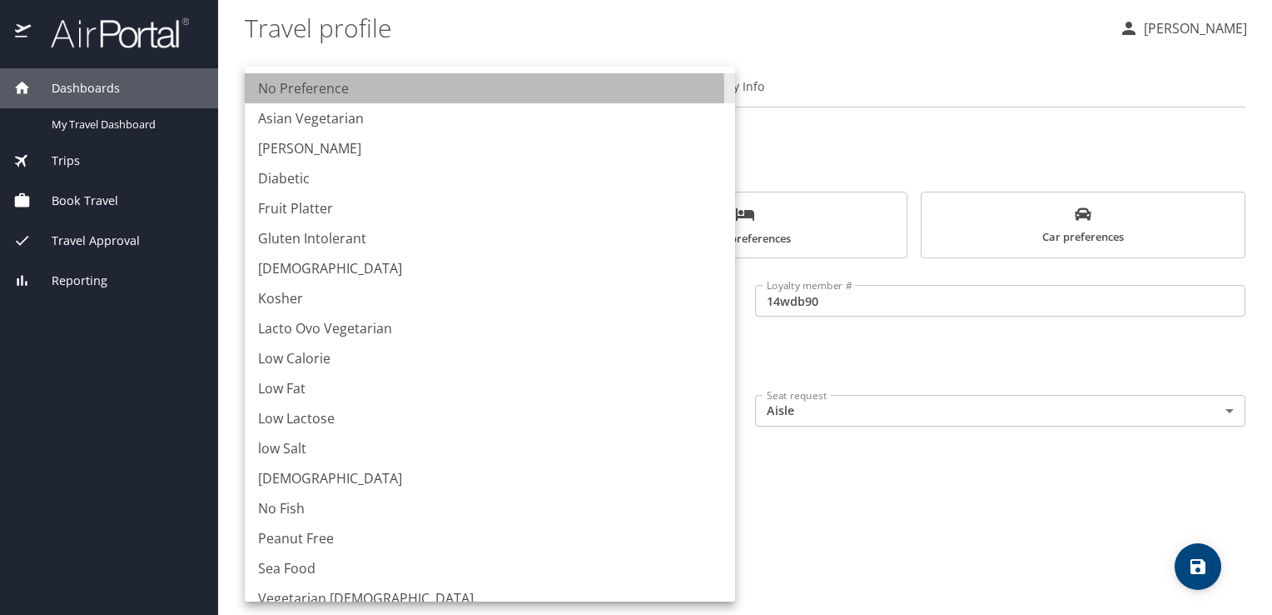
click at [306, 92] on li "No Preference" at bounding box center [490, 88] width 491 height 30
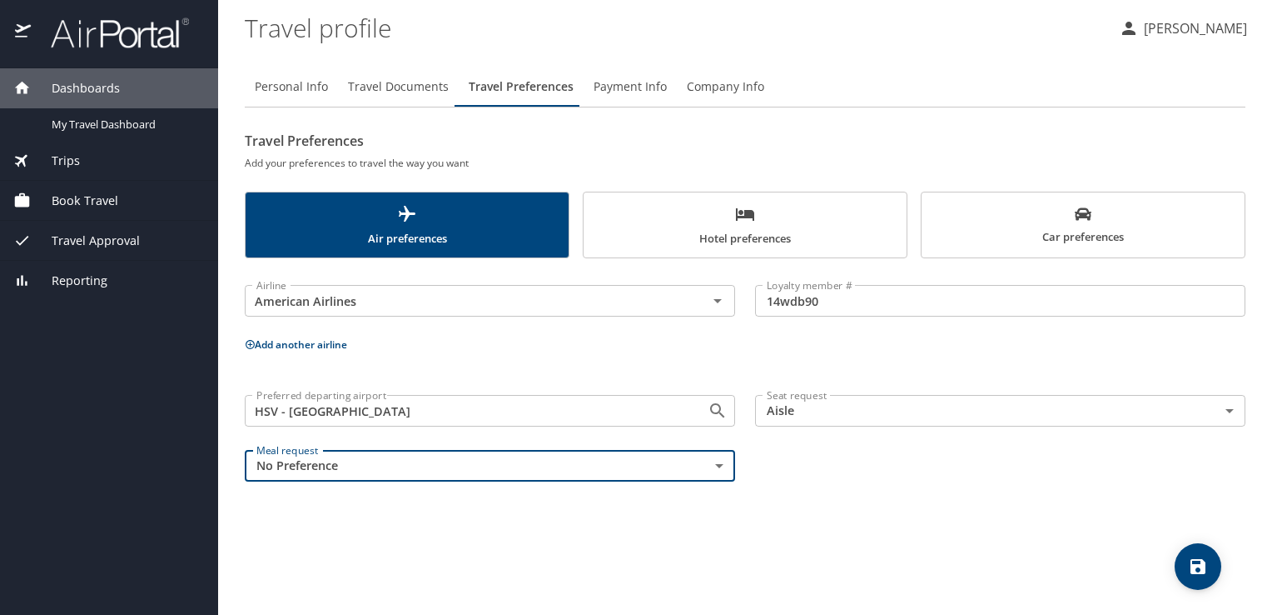
click at [1201, 569] on icon "save" at bounding box center [1198, 566] width 15 height 15
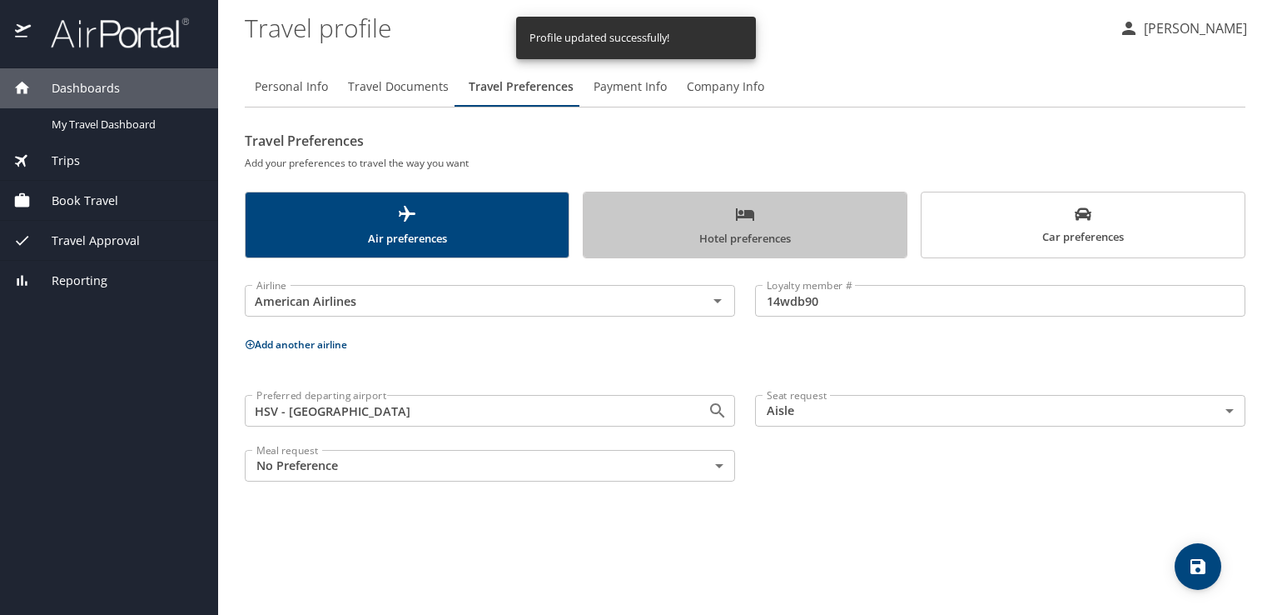
click at [733, 222] on span "Hotel preferences" at bounding box center [745, 226] width 303 height 44
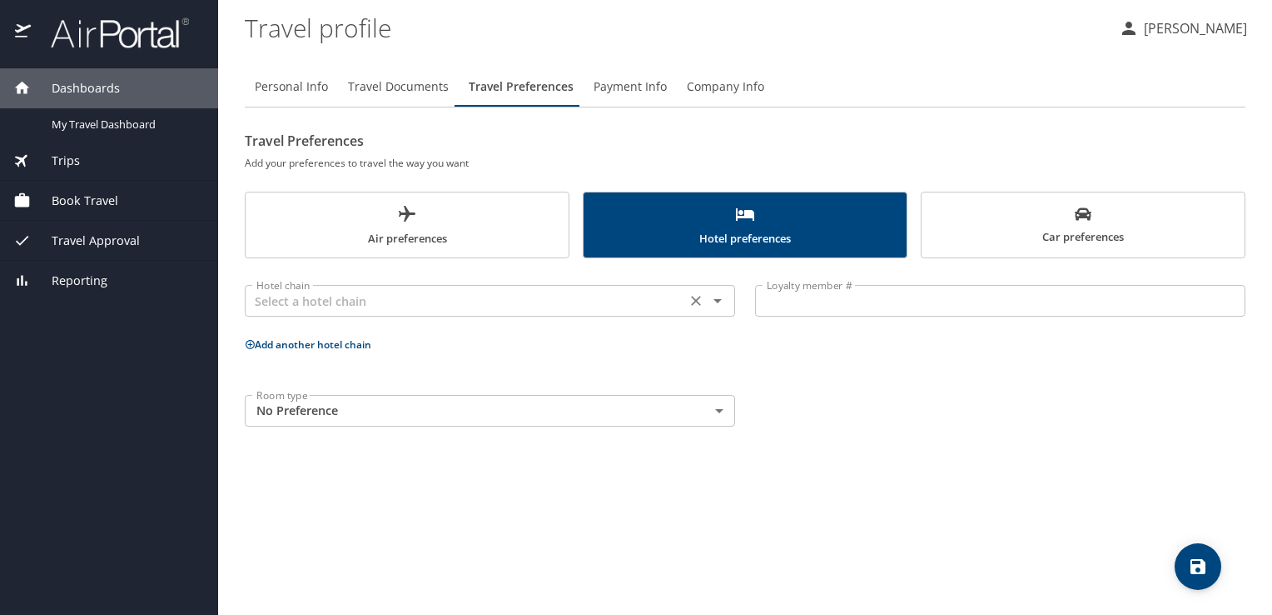
click at [506, 297] on input "text" at bounding box center [465, 301] width 431 height 22
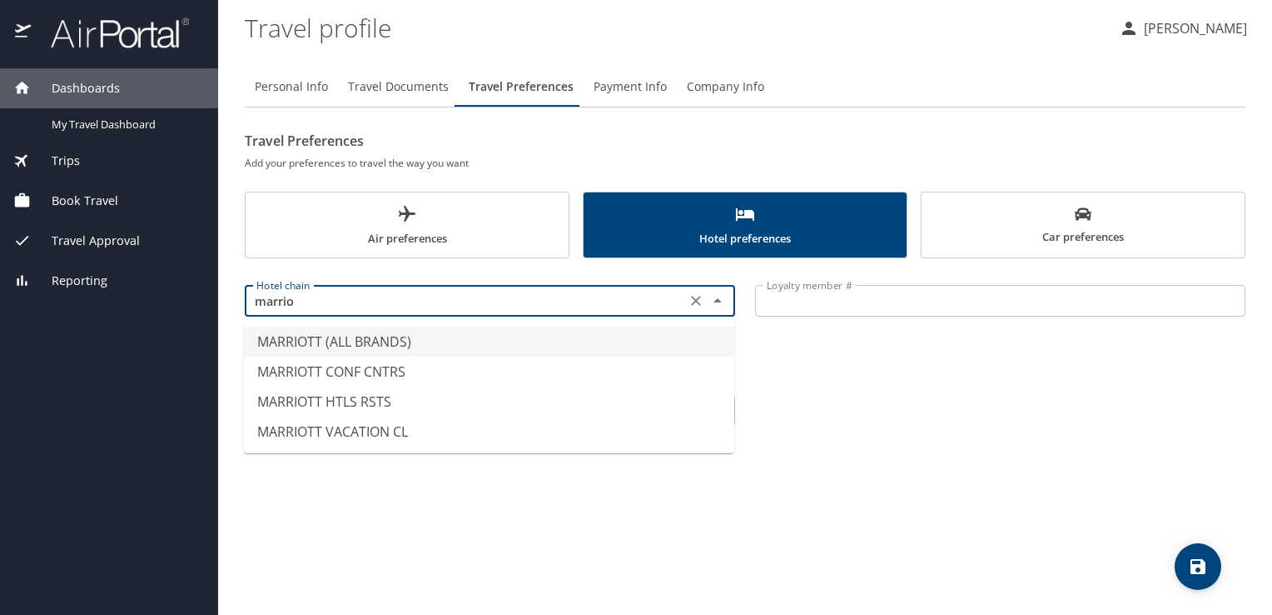
click at [340, 342] on li "MARRIOTT (ALL BRANDS)" at bounding box center [489, 341] width 491 height 30
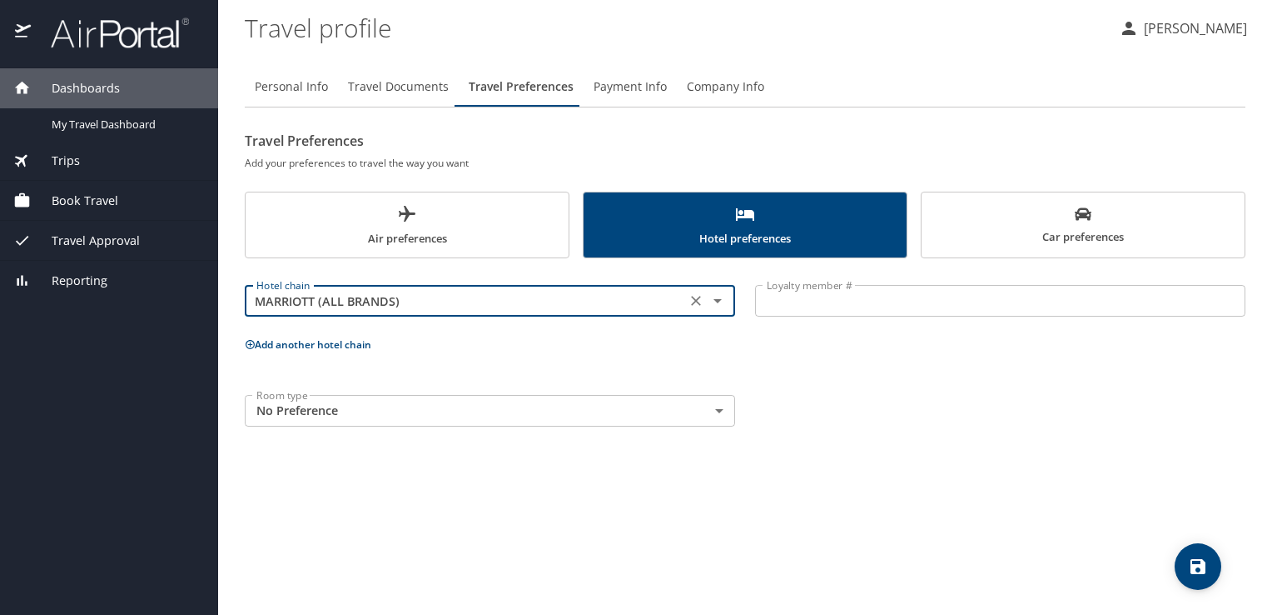
type input "MARRIOTT (ALL BRANDS)"
click at [899, 308] on input "Loyalty member #" at bounding box center [1000, 301] width 491 height 32
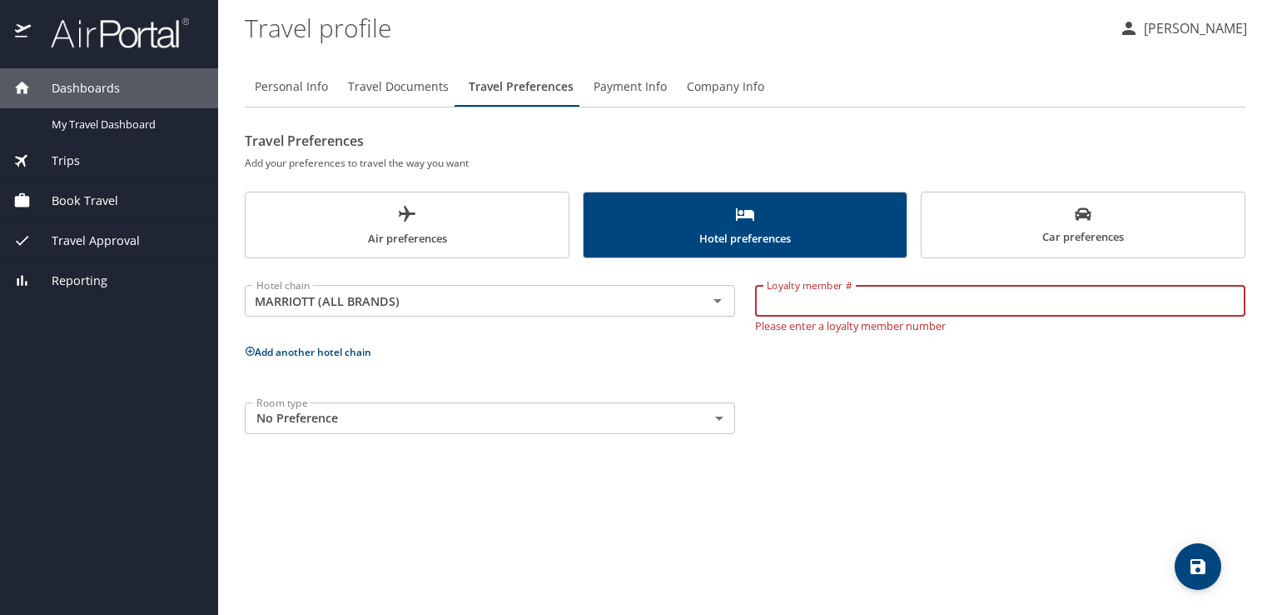
paste input "903309151"
type input "903309151"
click at [1201, 569] on icon "save" at bounding box center [1198, 566] width 15 height 15
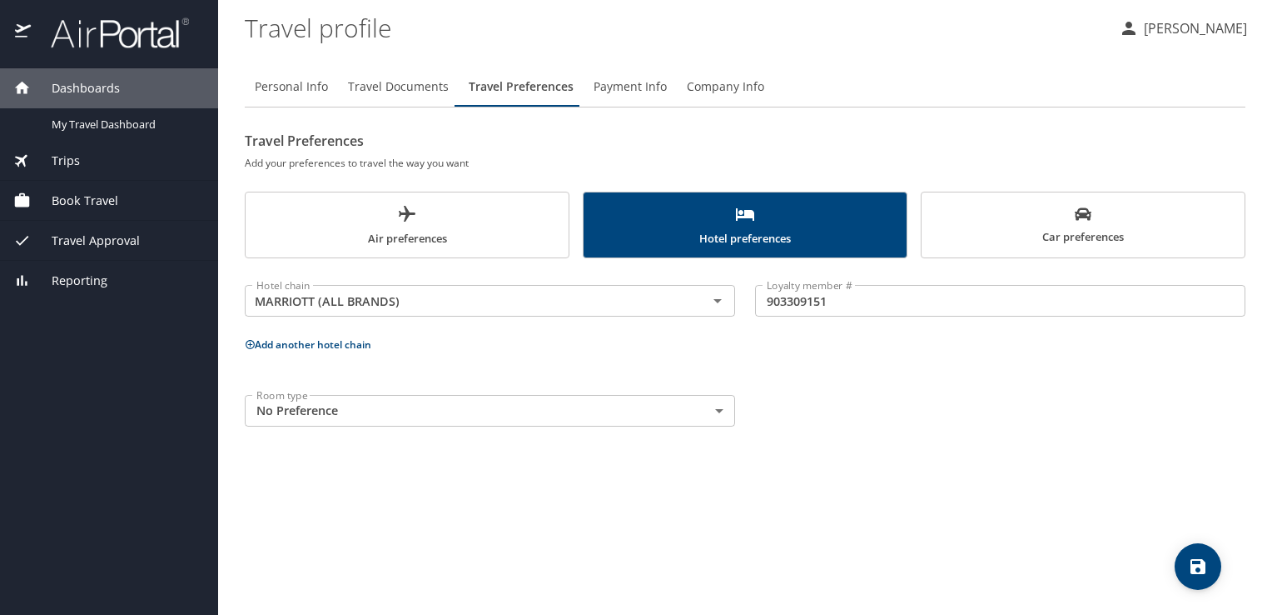
click at [390, 408] on body "Dashboards My Travel Dashboard Trips Current / Future Trips Past Trips Trips Mi…" at bounding box center [636, 307] width 1272 height 615
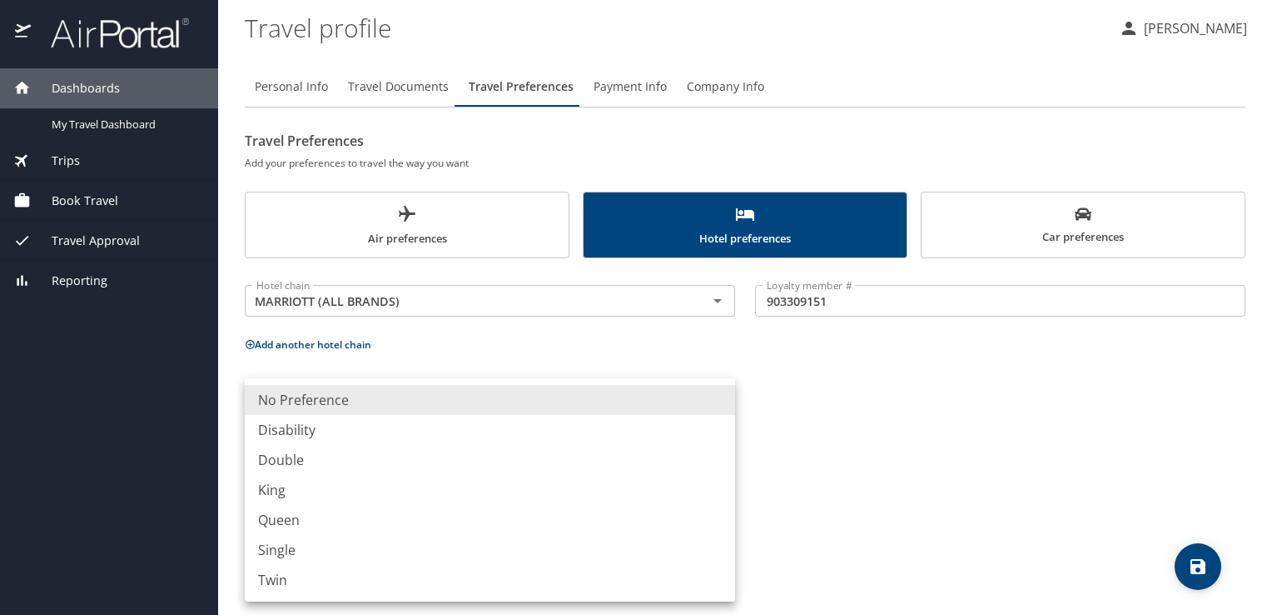
click at [390, 408] on li "No Preference" at bounding box center [490, 400] width 491 height 30
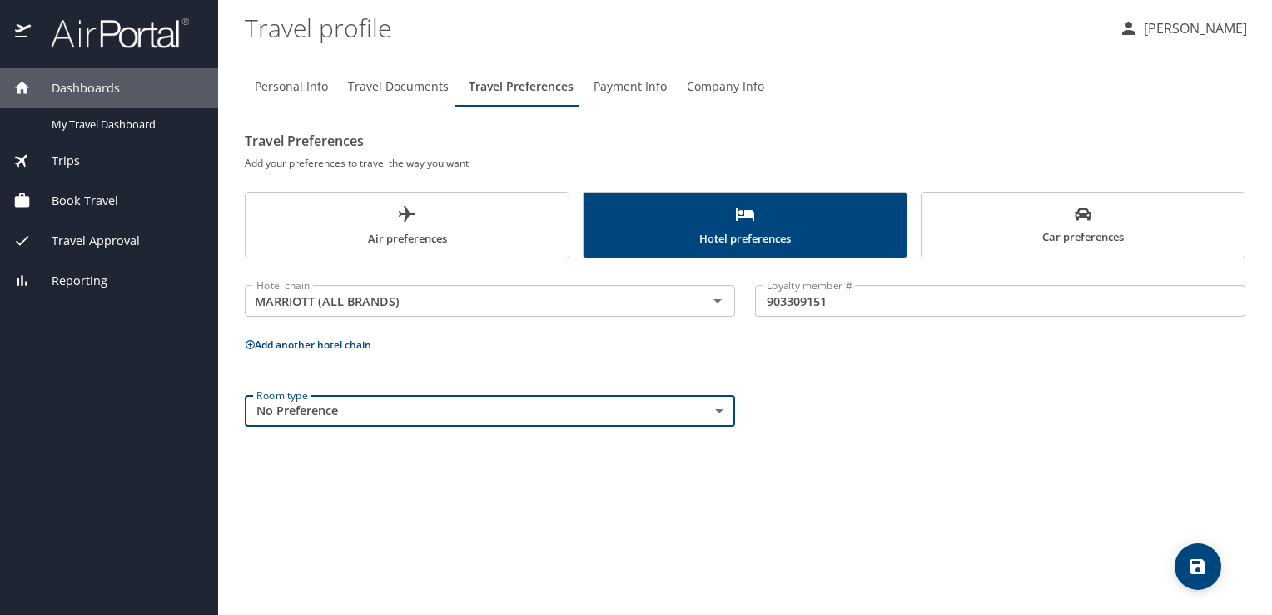
click at [621, 87] on span "Payment Info" at bounding box center [630, 87] width 73 height 21
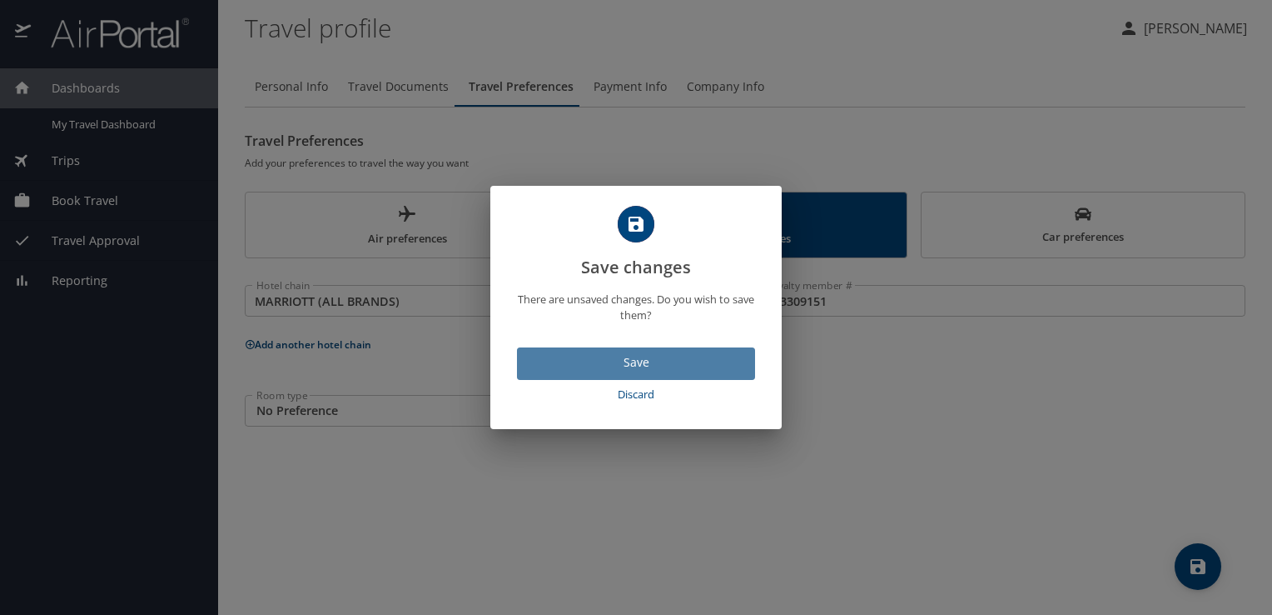
click at [610, 367] on span "Save" at bounding box center [636, 362] width 212 height 21
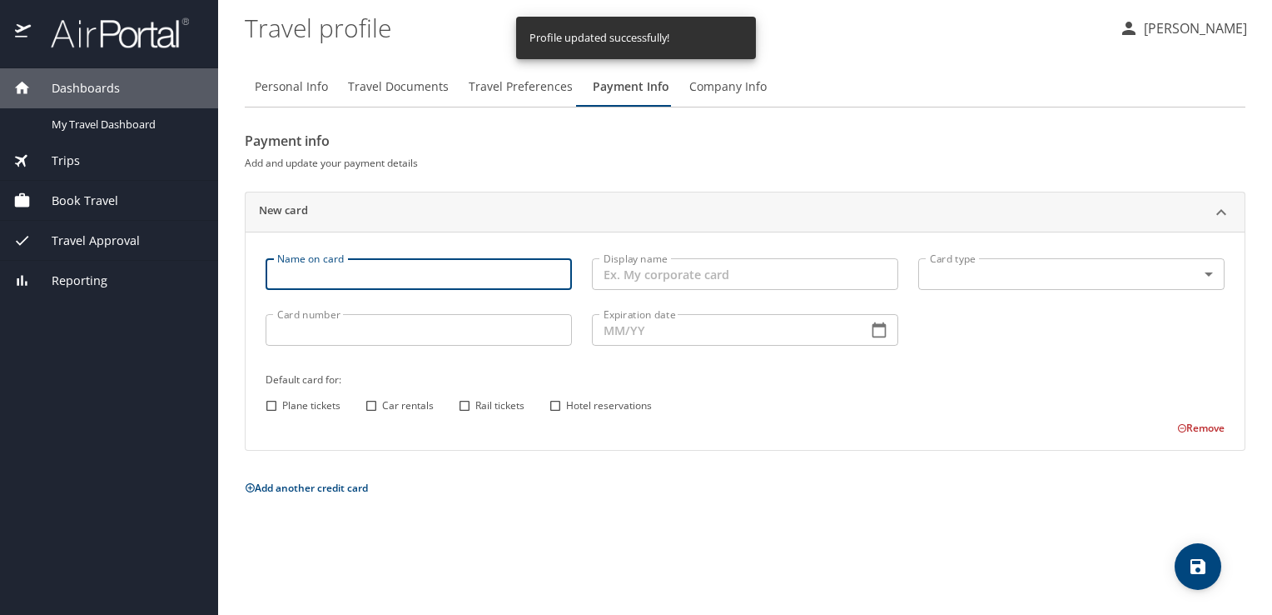
click at [451, 268] on input "Name on card" at bounding box center [419, 274] width 306 height 32
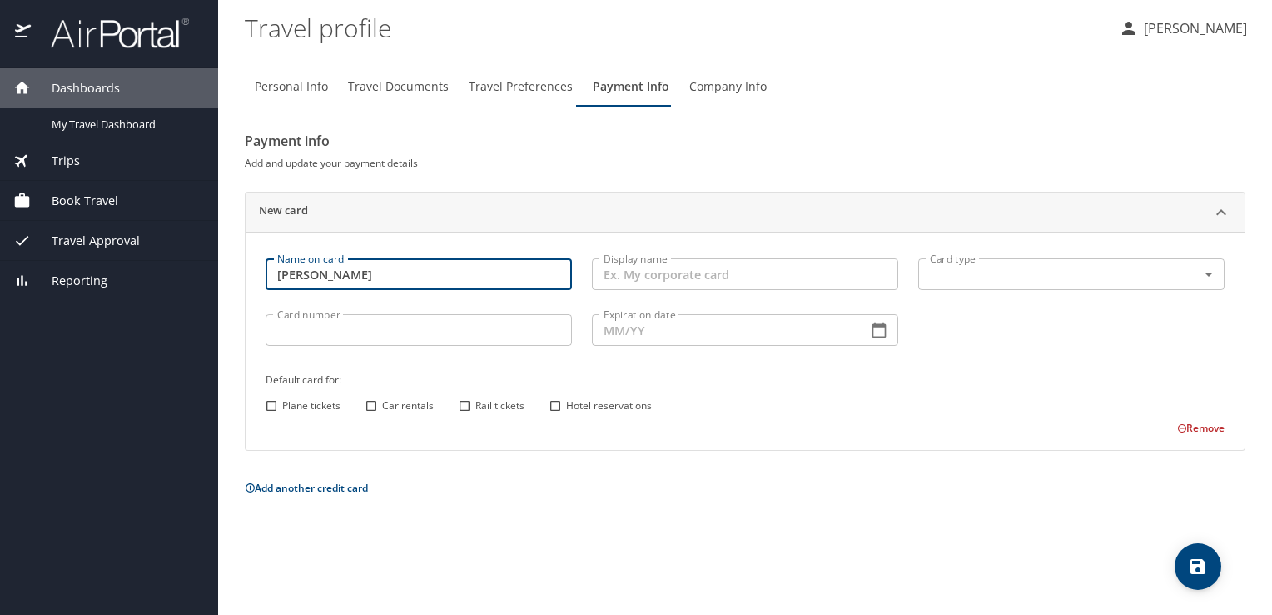
type input "Richard T Barker"
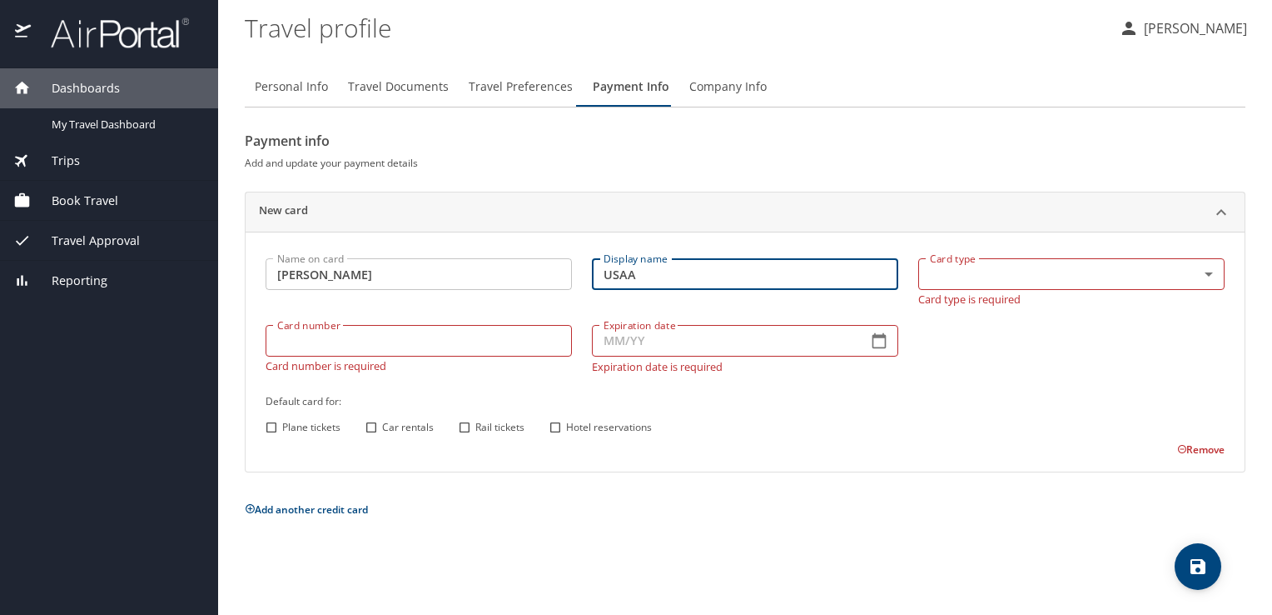
type input "USAA"
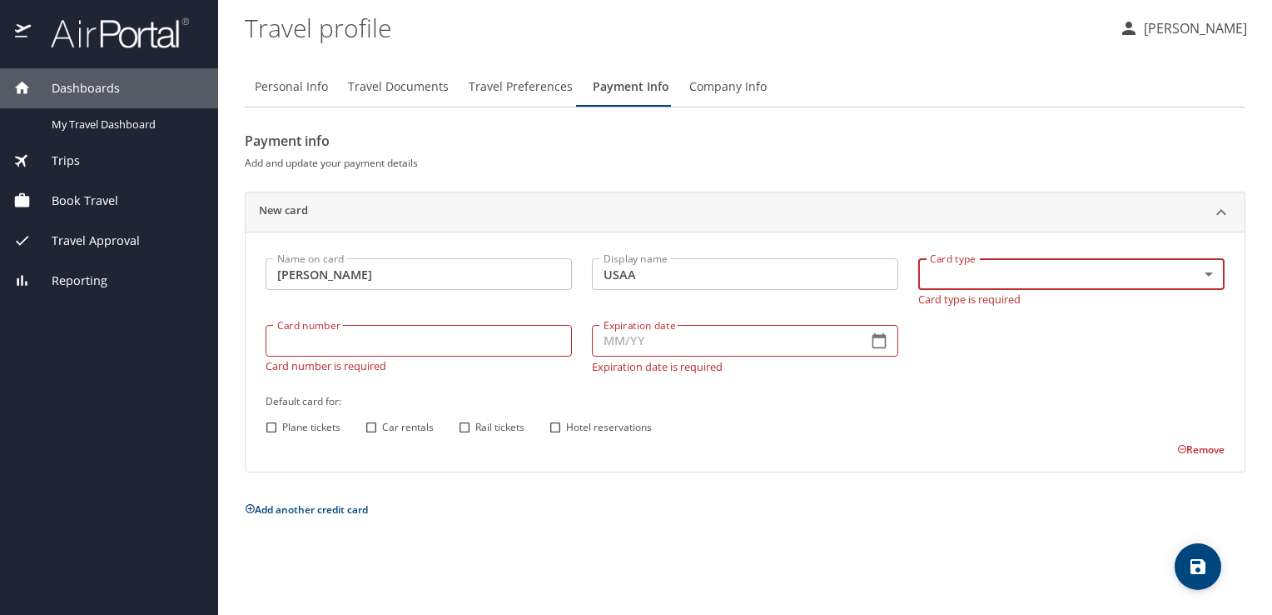
click at [1024, 271] on body "Dashboards My Travel Dashboard Trips Current / Future Trips Past Trips Trips Mi…" at bounding box center [636, 307] width 1272 height 615
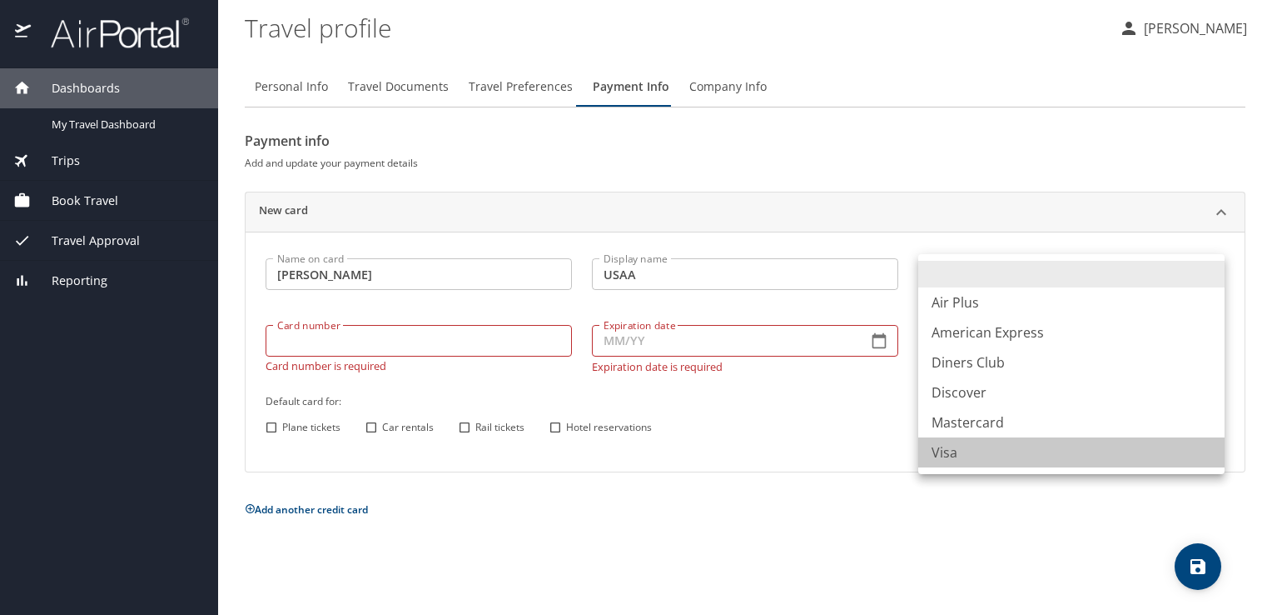
click at [966, 456] on li "Visa" at bounding box center [1072, 452] width 306 height 30
type input "VI"
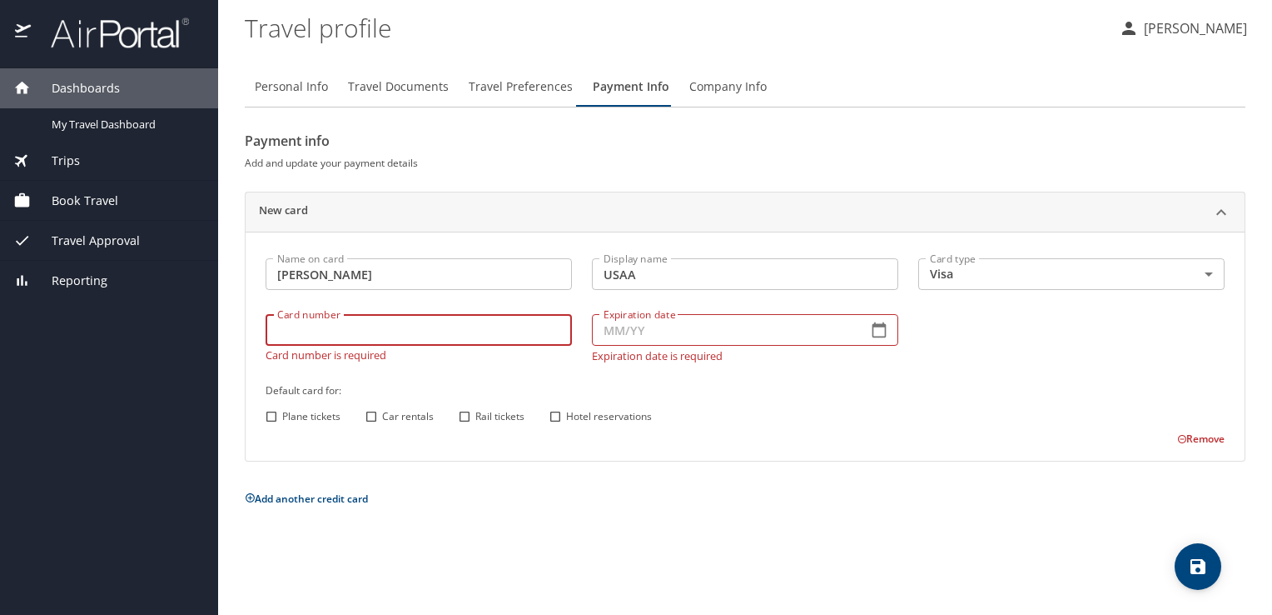
click at [421, 338] on input "Card number" at bounding box center [419, 330] width 306 height 32
type input "4270829000019452"
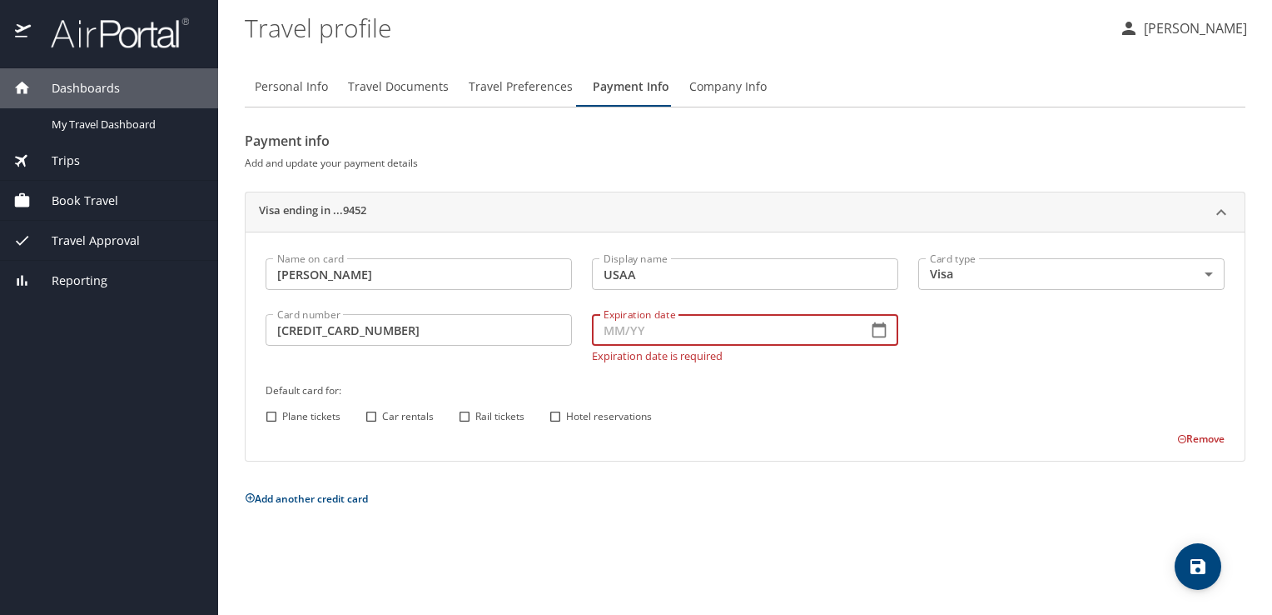
click at [713, 334] on input "Expiration date" at bounding box center [723, 330] width 262 height 32
type input "10/25"
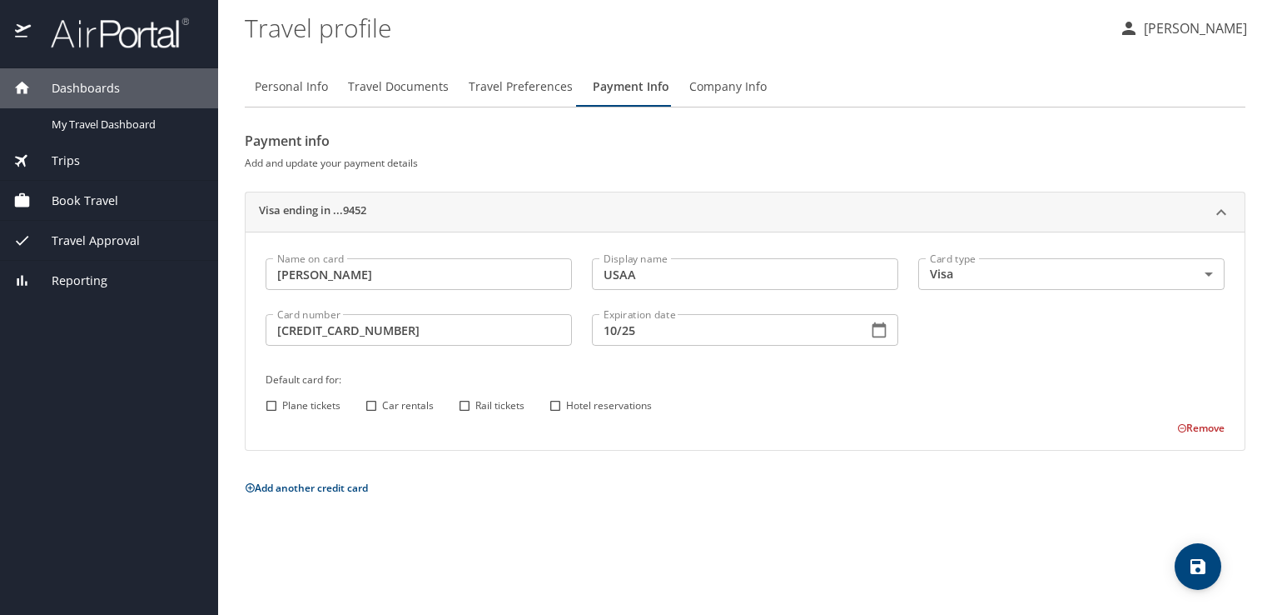
click at [306, 421] on div "Name on card Richard T Barker Name on card Display name USAA Display name Card …" at bounding box center [745, 342] width 979 height 188
click at [266, 403] on input "Plane tickets" at bounding box center [272, 406] width 22 height 22
checkbox input "true"
click at [368, 405] on input "Car rentals" at bounding box center [372, 406] width 22 height 22
checkbox input "true"
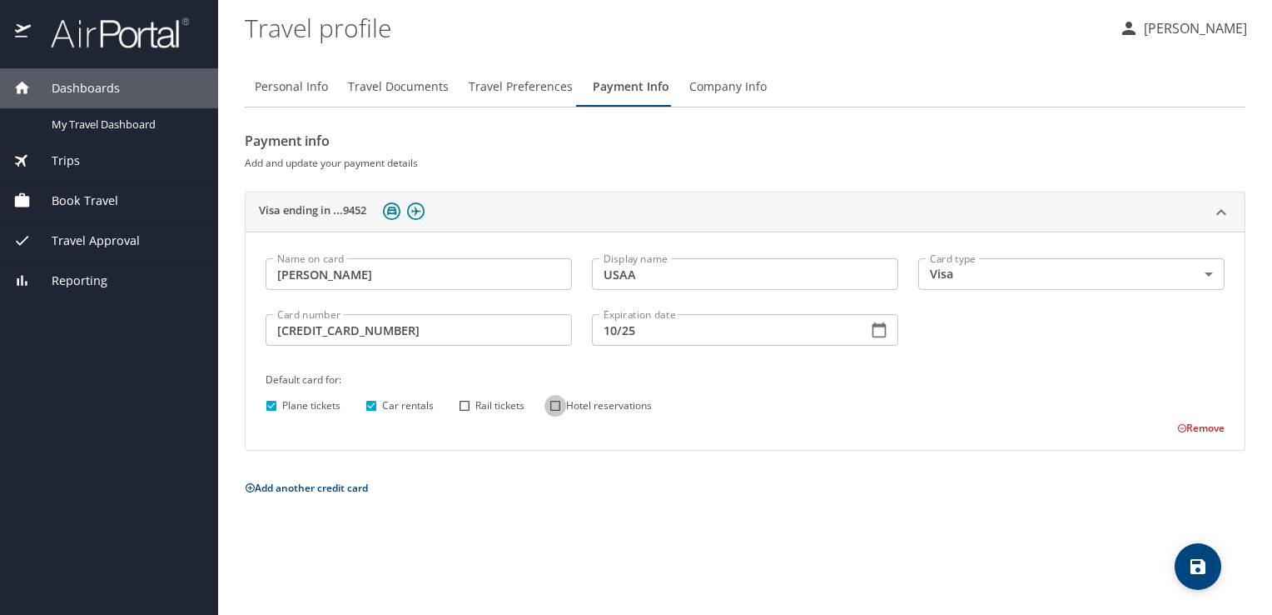
click at [556, 410] on input "Hotel reservations" at bounding box center [556, 406] width 22 height 22
checkbox input "true"
click at [465, 408] on input "Rail tickets" at bounding box center [465, 406] width 22 height 22
checkbox input "true"
click at [1195, 569] on icon "save" at bounding box center [1198, 566] width 15 height 15
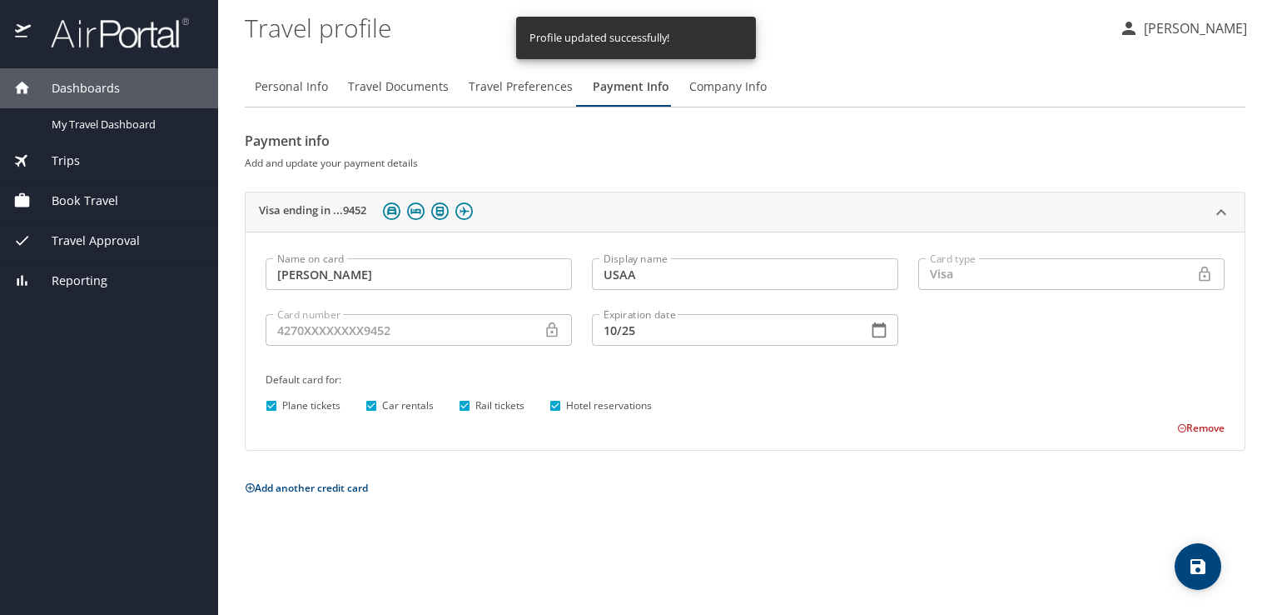
click at [708, 88] on span "Company Info" at bounding box center [728, 87] width 77 height 21
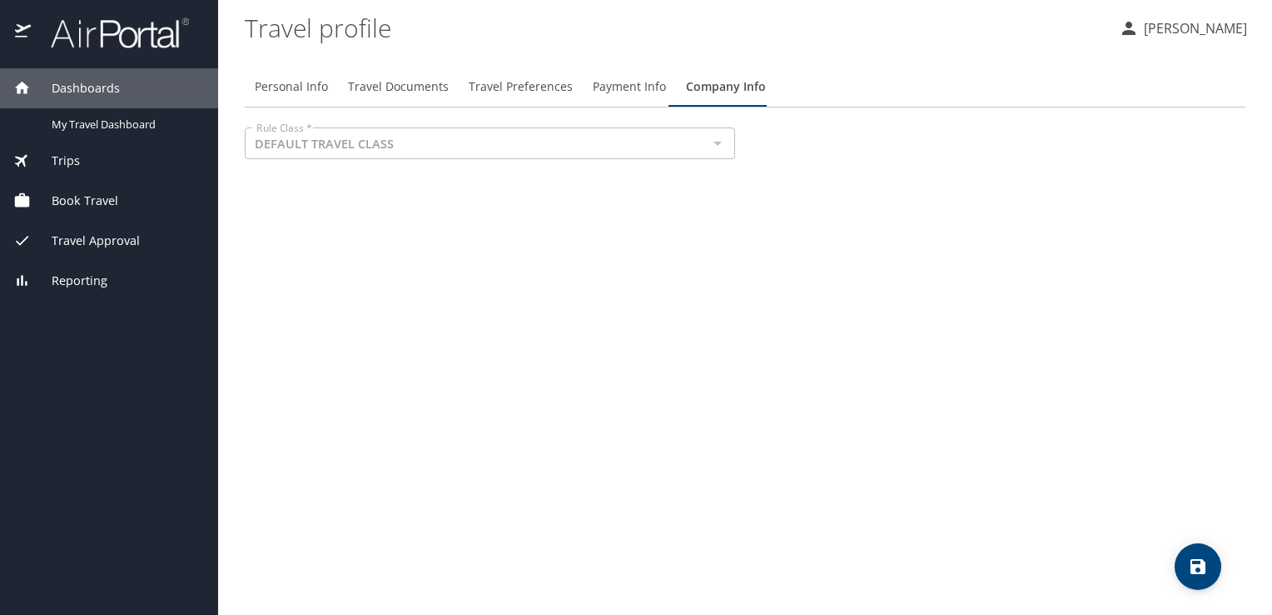
click at [723, 145] on div at bounding box center [717, 143] width 22 height 23
click at [720, 145] on div at bounding box center [717, 143] width 22 height 23
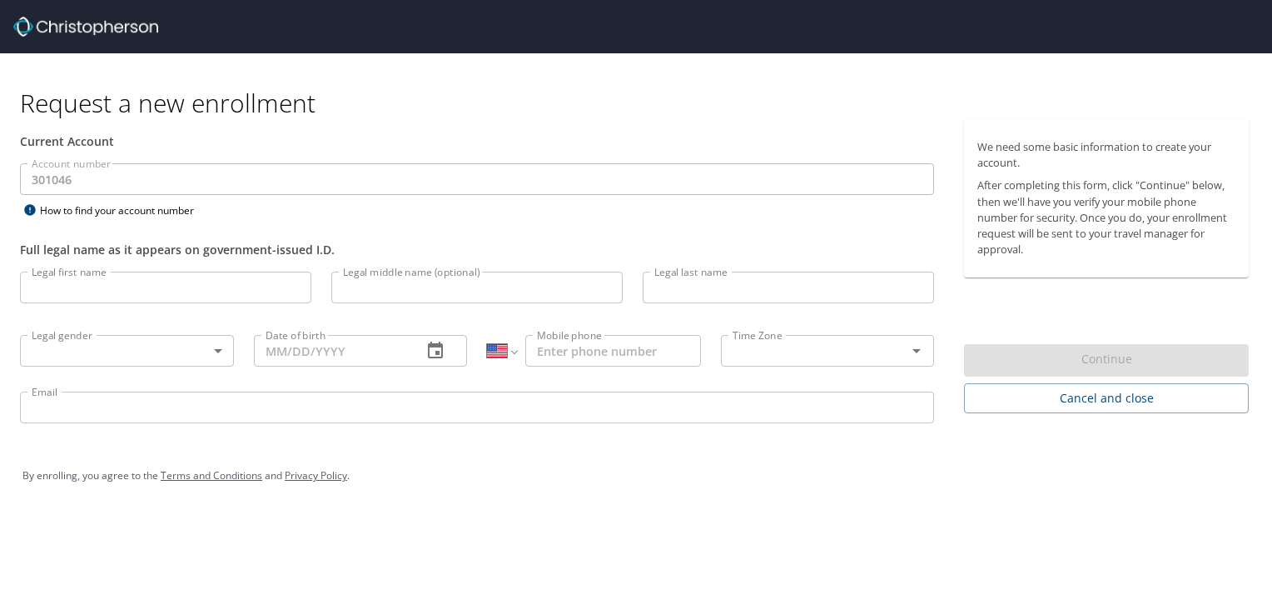
select select "US"
